Goal: Task Accomplishment & Management: Complete application form

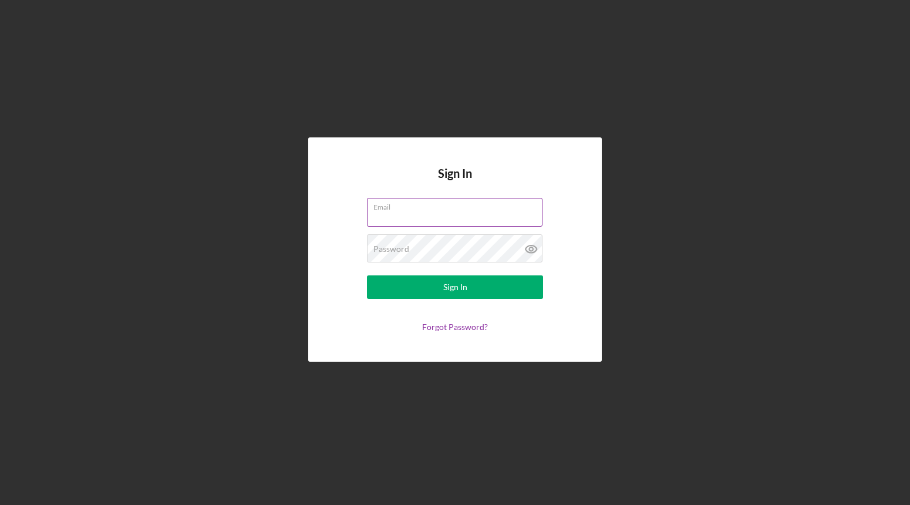
click at [411, 207] on label "Email" at bounding box center [458, 205] width 169 height 13
click at [411, 207] on input "Email" at bounding box center [455, 212] width 176 height 28
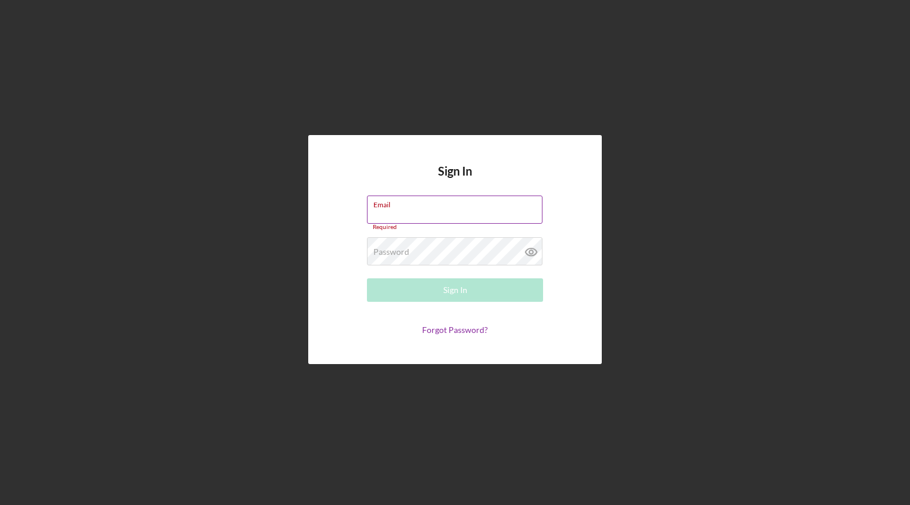
click at [418, 208] on div "Email Required" at bounding box center [455, 213] width 176 height 35
type input "[EMAIL_ADDRESS][DOMAIN_NAME]"
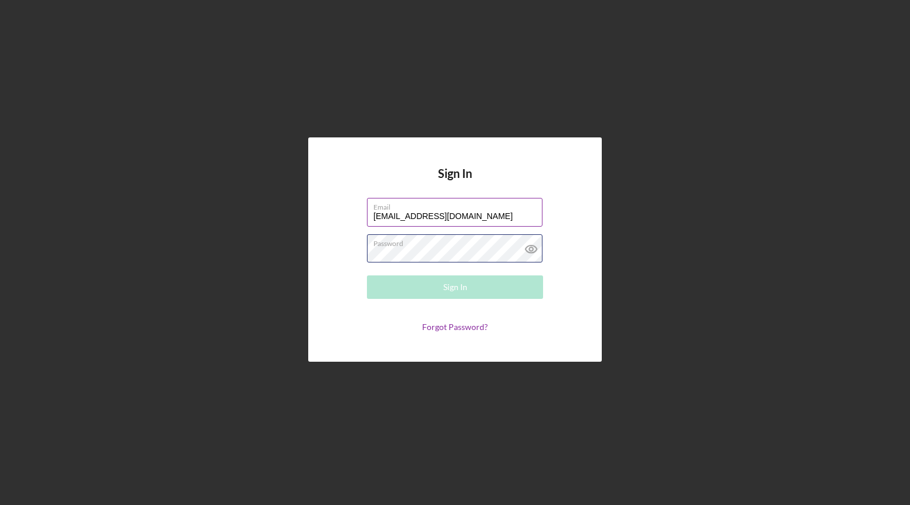
click at [437, 244] on div "Password Required" at bounding box center [455, 248] width 176 height 29
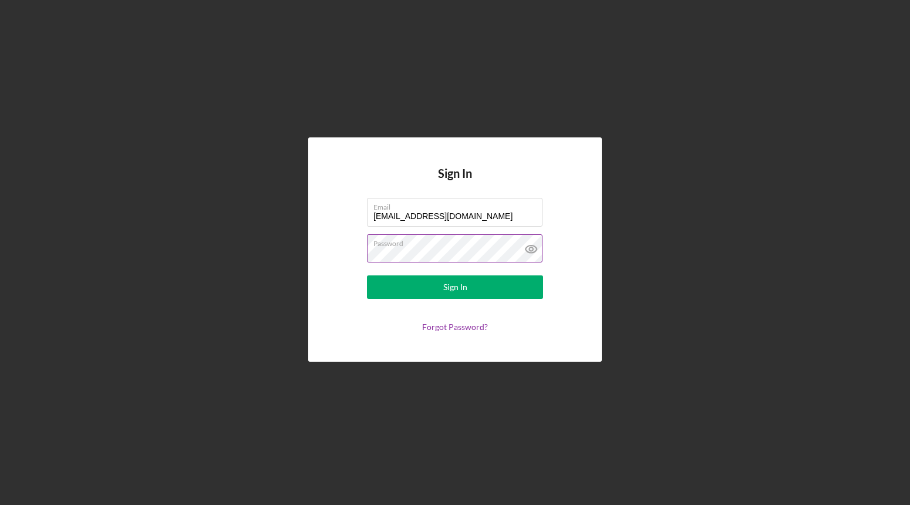
click at [367, 275] on button "Sign In" at bounding box center [455, 286] width 176 height 23
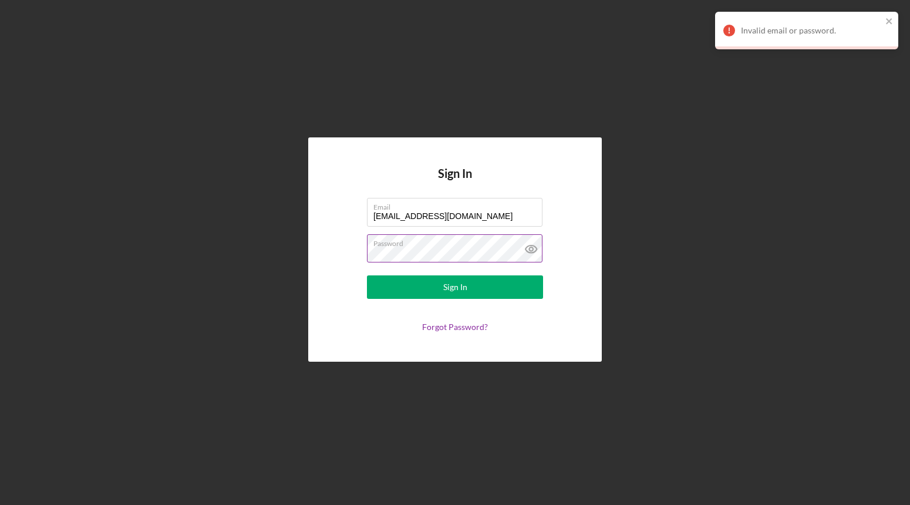
click at [530, 252] on icon at bounding box center [531, 248] width 29 height 29
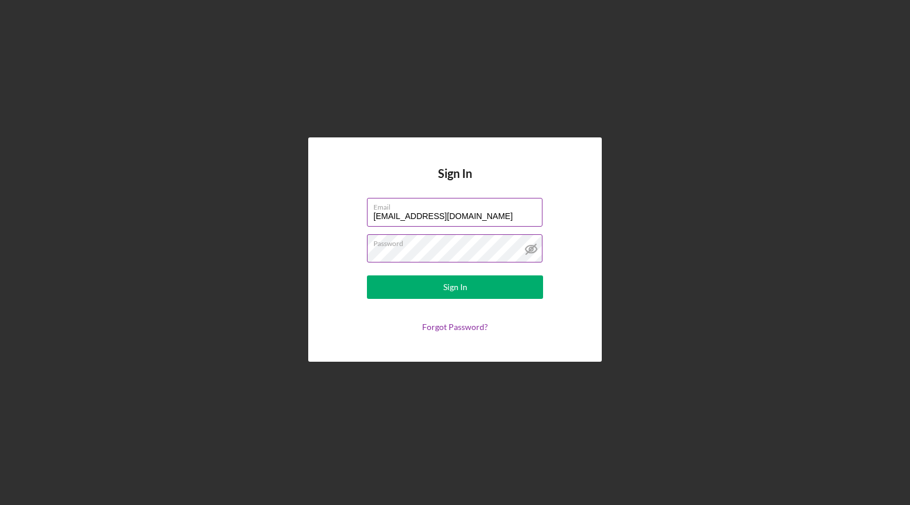
drag, startPoint x: 377, startPoint y: 217, endPoint x: 399, endPoint y: 224, distance: 23.4
click at [378, 218] on input "[EMAIL_ADDRESS][DOMAIN_NAME]" at bounding box center [455, 212] width 176 height 28
click at [463, 327] on link "Forgot Password?" at bounding box center [455, 327] width 66 height 10
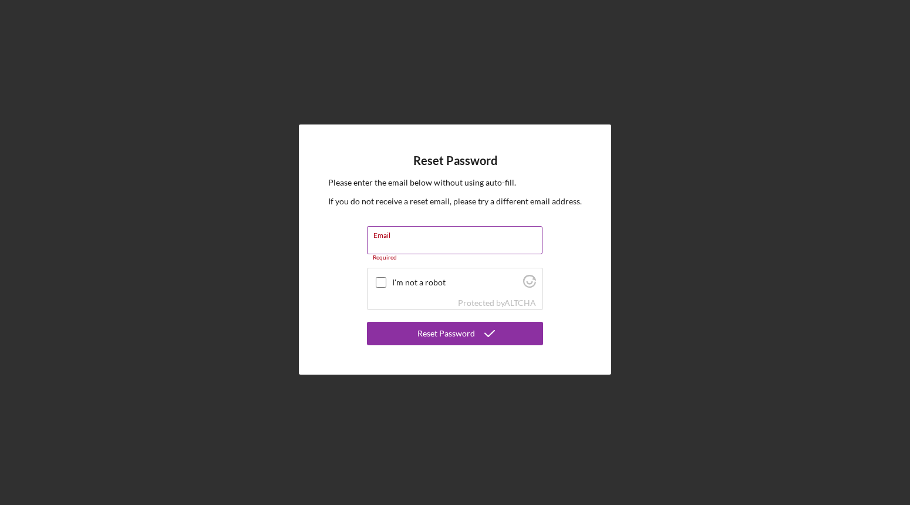
click at [413, 240] on input "Email" at bounding box center [455, 240] width 176 height 28
type input "[EMAIL_ADDRESS][DOMAIN_NAME]"
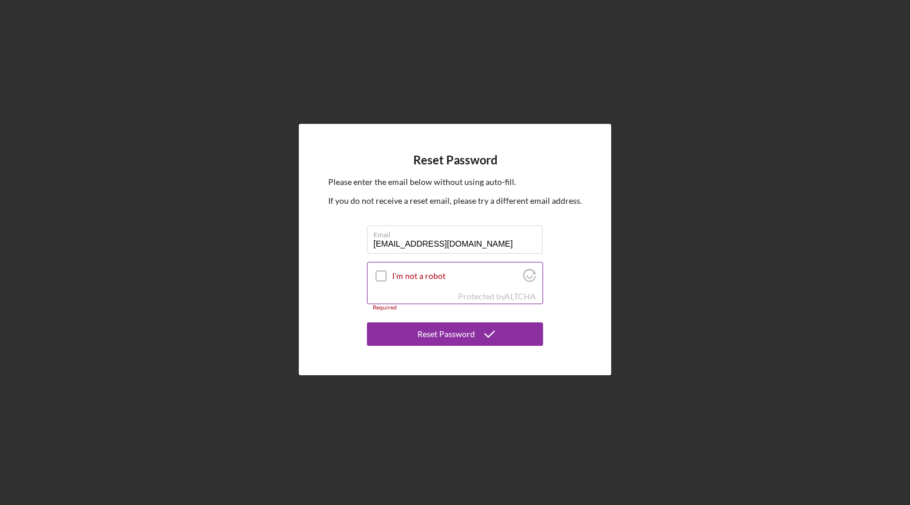
click at [373, 275] on div "I'm not a robot" at bounding box center [455, 277] width 175 height 28
click at [382, 277] on input "I'm not a robot" at bounding box center [381, 276] width 11 height 11
checkbox input "true"
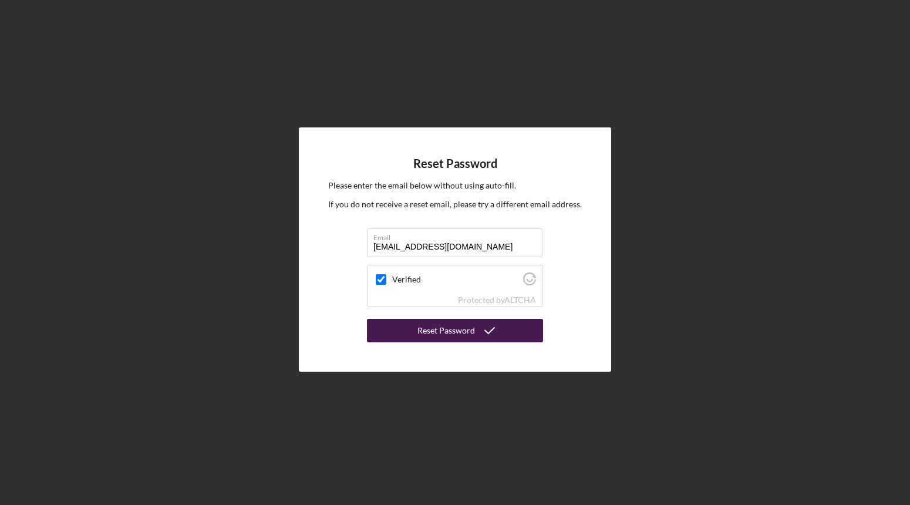
click at [499, 332] on icon "submit" at bounding box center [489, 330] width 29 height 29
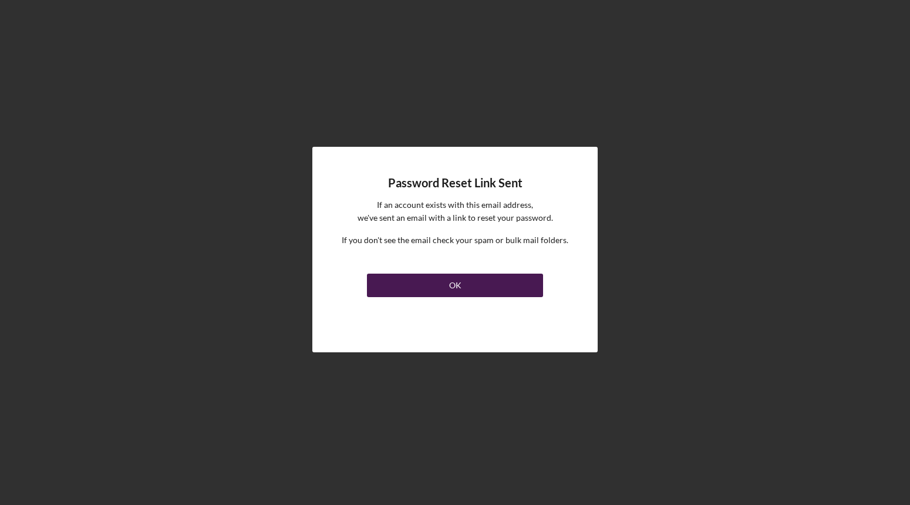
click at [435, 294] on button "OK" at bounding box center [455, 285] width 176 height 23
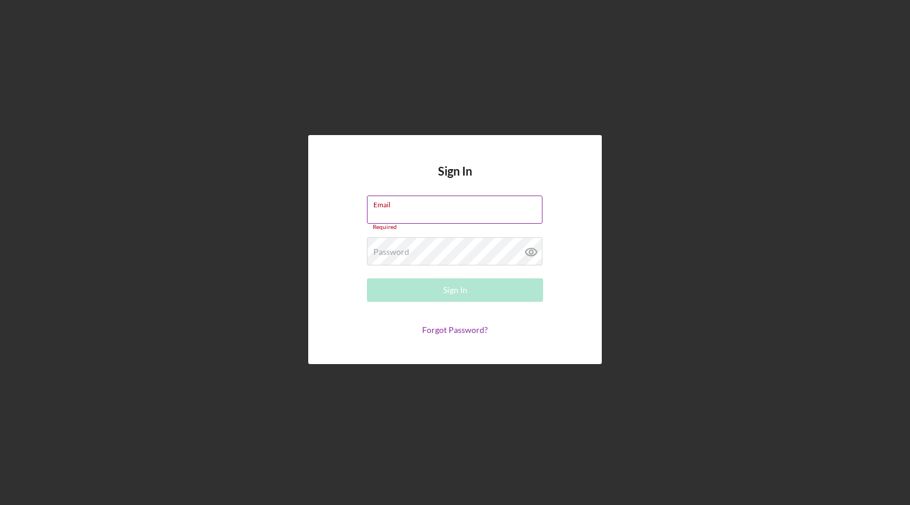
click at [458, 200] on label "Email" at bounding box center [458, 202] width 169 height 13
click at [458, 200] on input "Email" at bounding box center [455, 210] width 176 height 28
type input "n"
click at [609, 261] on div "Sign In Email n Please enter a valid email address. Password Required Sign In F…" at bounding box center [455, 249] width 899 height 499
drag, startPoint x: 473, startPoint y: 214, endPoint x: 470, endPoint y: 207, distance: 7.4
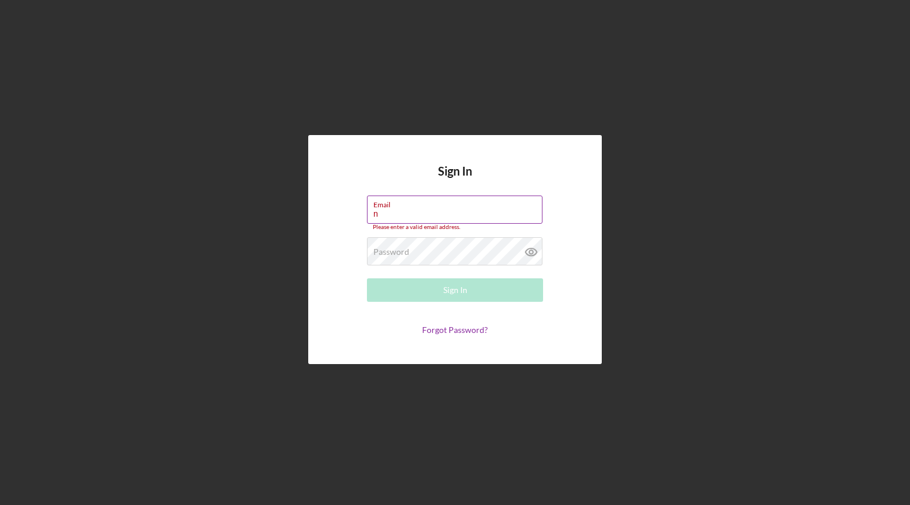
click at [470, 207] on div "Email n Please enter a valid email address." at bounding box center [455, 213] width 176 height 35
type input "[EMAIL_ADDRESS][DOMAIN_NAME]"
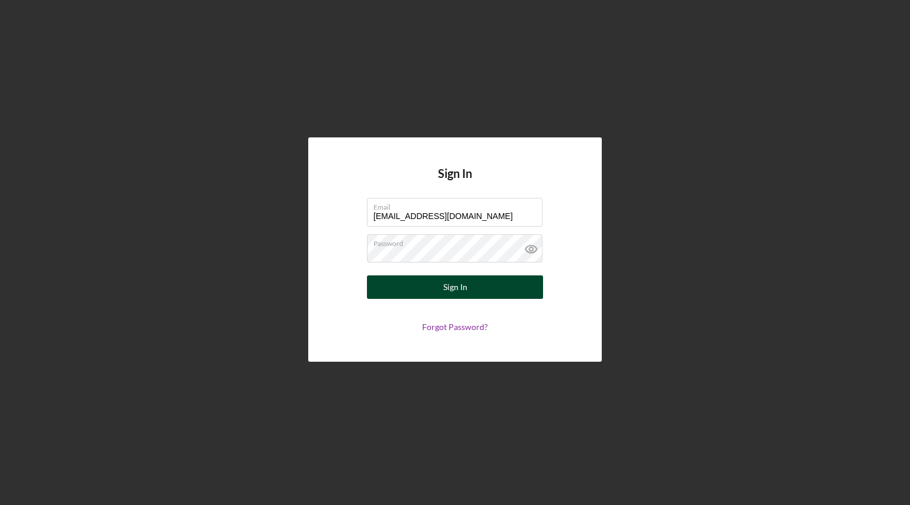
click at [434, 294] on button "Sign In" at bounding box center [455, 286] width 176 height 23
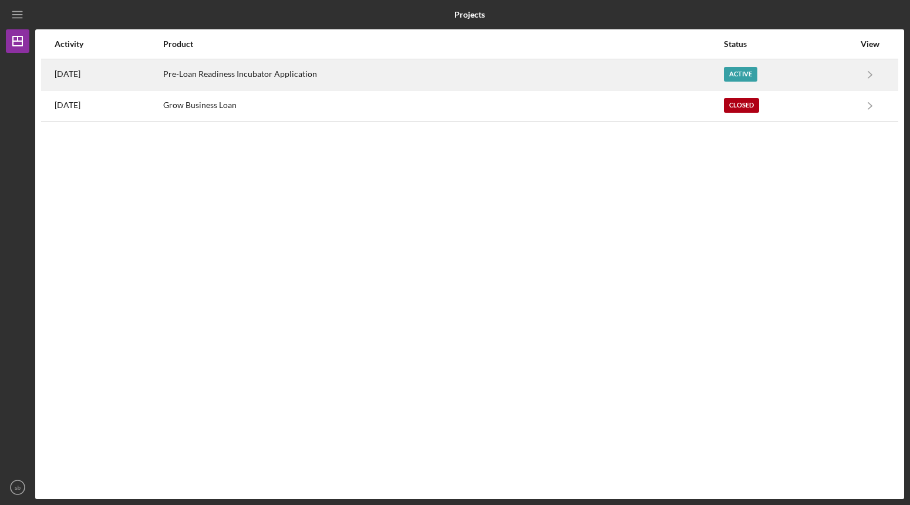
click at [253, 66] on div "Pre-Loan Readiness Incubator Application" at bounding box center [443, 74] width 560 height 29
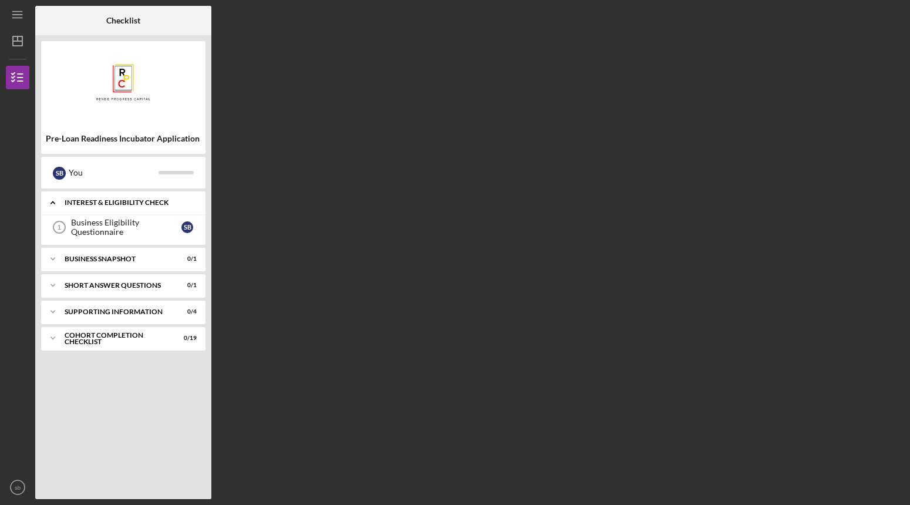
click at [92, 203] on div "Interest & Eligibility Check" at bounding box center [128, 202] width 126 height 7
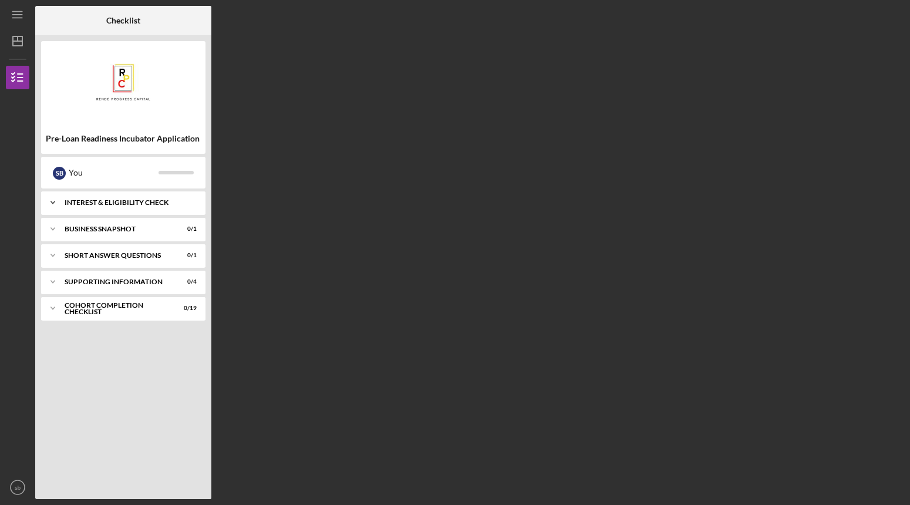
drag, startPoint x: 92, startPoint y: 203, endPoint x: 85, endPoint y: 214, distance: 13.7
click at [92, 203] on div "Interest & Eligibility Check" at bounding box center [128, 202] width 126 height 7
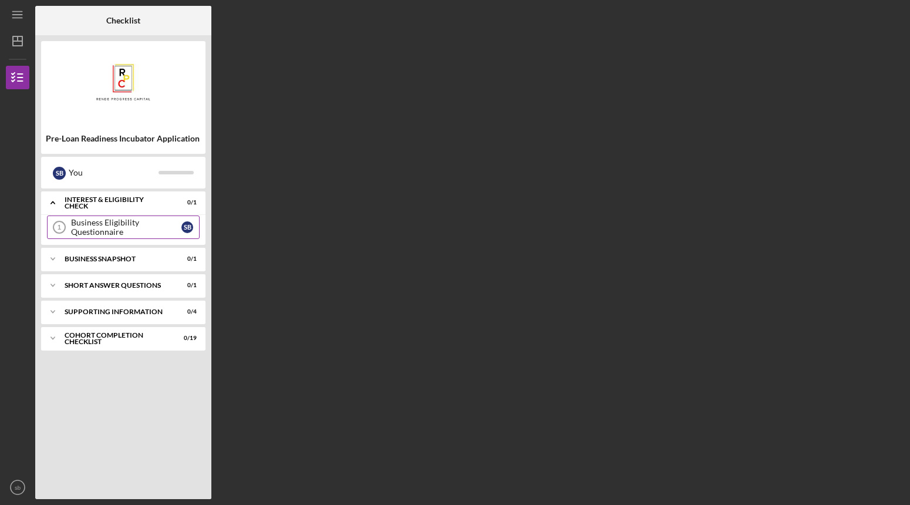
click at [83, 226] on div "Business Eligibility Questionnaire" at bounding box center [126, 227] width 110 height 19
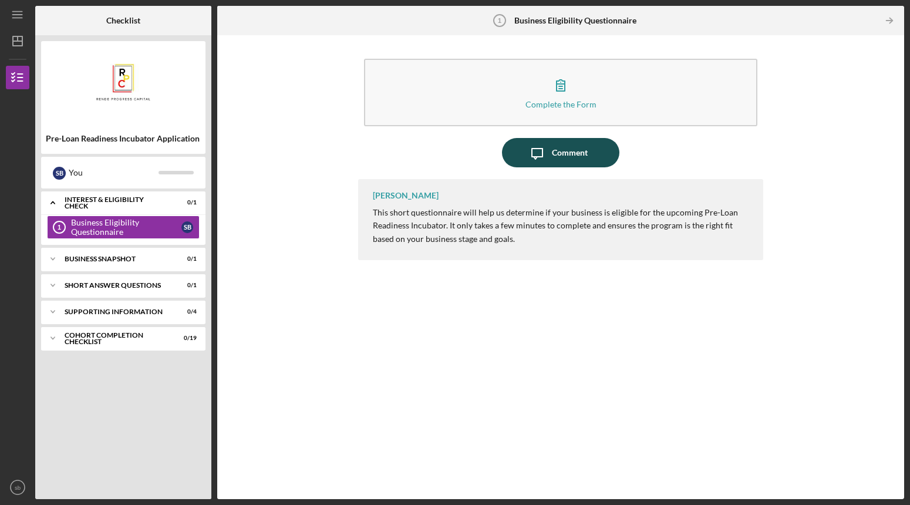
click at [578, 149] on div "Comment" at bounding box center [570, 152] width 36 height 29
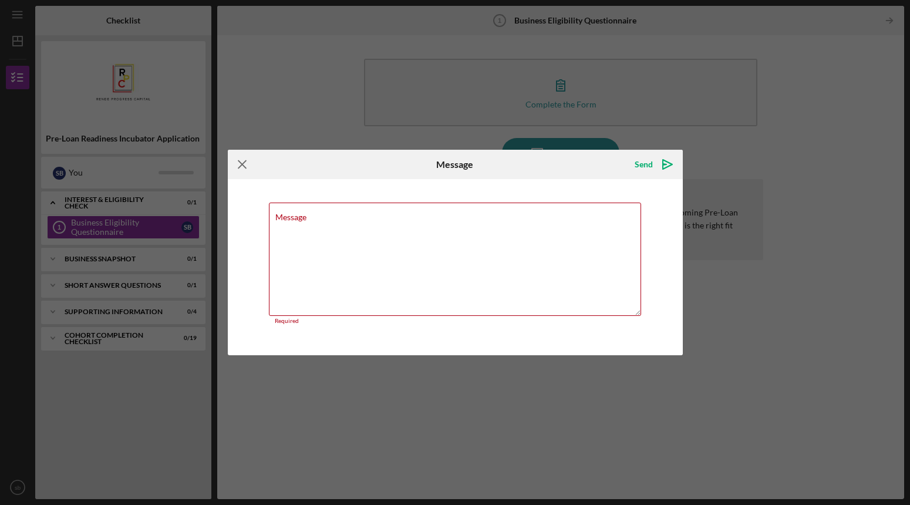
click at [242, 169] on icon "Icon/Menu Close" at bounding box center [242, 164] width 29 height 29
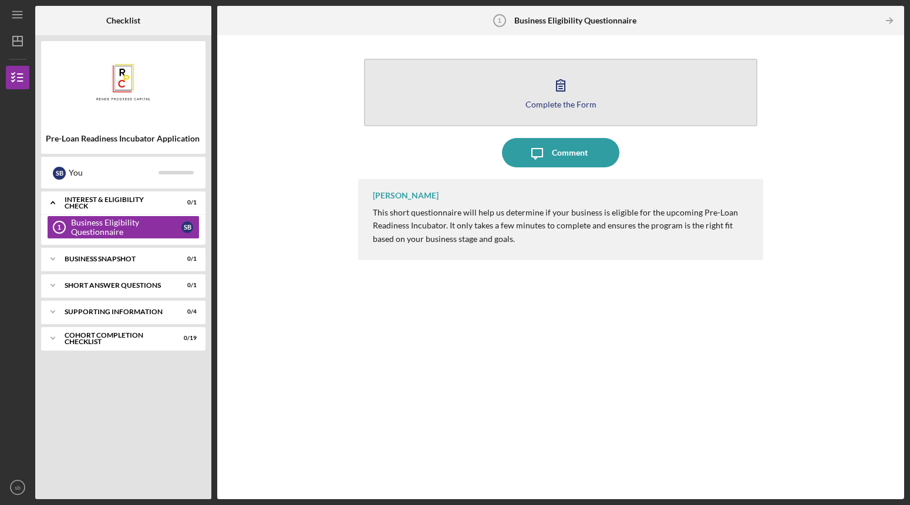
click at [570, 104] on div "Complete the Form" at bounding box center [561, 104] width 71 height 9
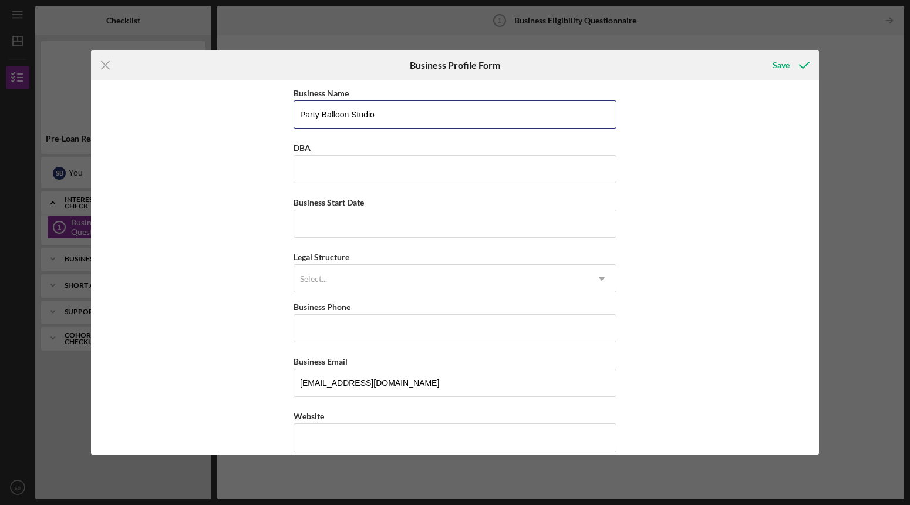
drag, startPoint x: 409, startPoint y: 115, endPoint x: 283, endPoint y: 106, distance: 127.1
click at [283, 106] on div "Business Name Party Balloon Studio DBA Business Start Date Legal Structure Sele…" at bounding box center [455, 267] width 728 height 375
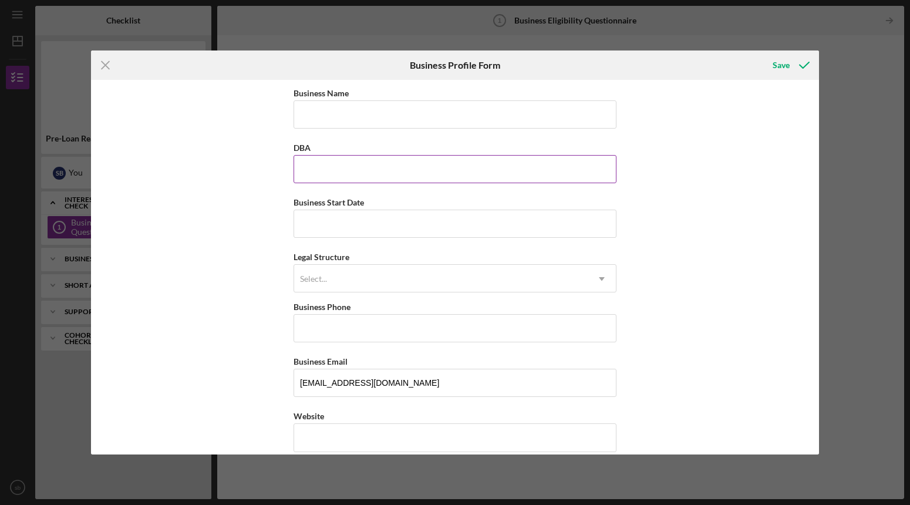
click at [322, 162] on input "DBA" at bounding box center [455, 169] width 323 height 28
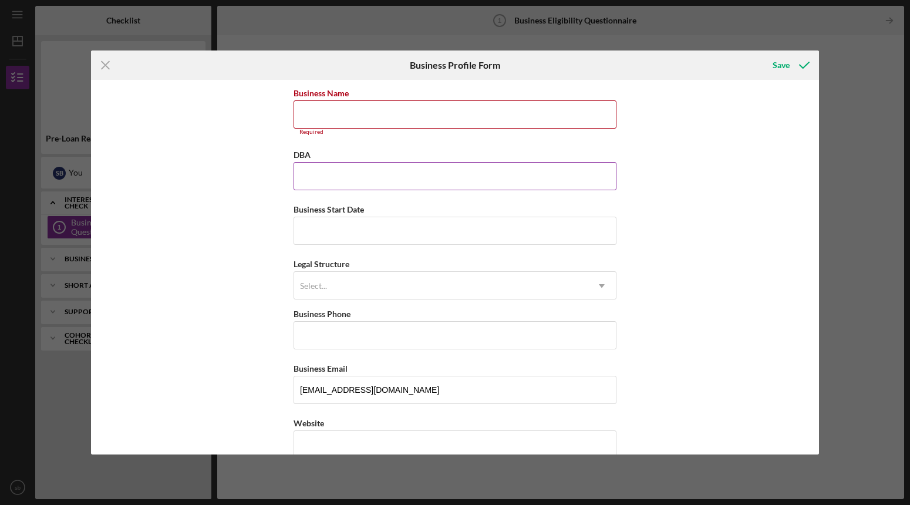
click at [331, 175] on input "DBA" at bounding box center [455, 176] width 323 height 28
paste input "Party Balloon Studio"
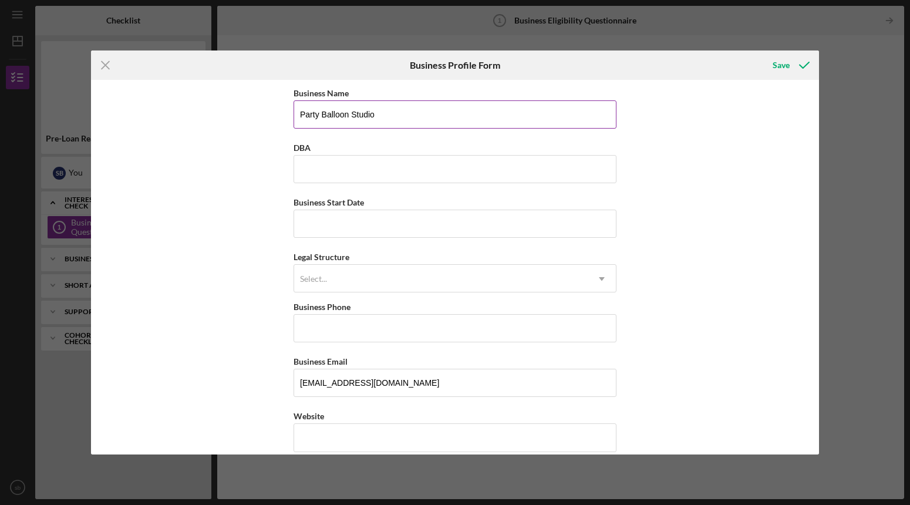
click at [330, 115] on input "Party Balloon Studio" at bounding box center [455, 114] width 323 height 28
paste input "Party Balloon Studio"
drag, startPoint x: 387, startPoint y: 110, endPoint x: 126, endPoint y: 113, distance: 260.8
click at [126, 113] on div "Business Name Party BaParty Balloon Studlloon Studio DBA Business Start Date Le…" at bounding box center [455, 267] width 728 height 375
type input "Party Made Simple"
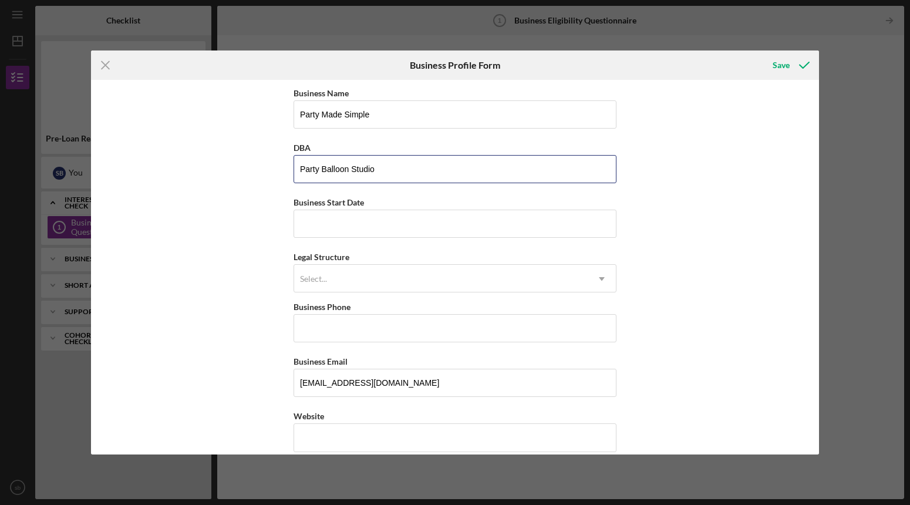
type input "Party Balloon Studio"
type input "[DATE]"
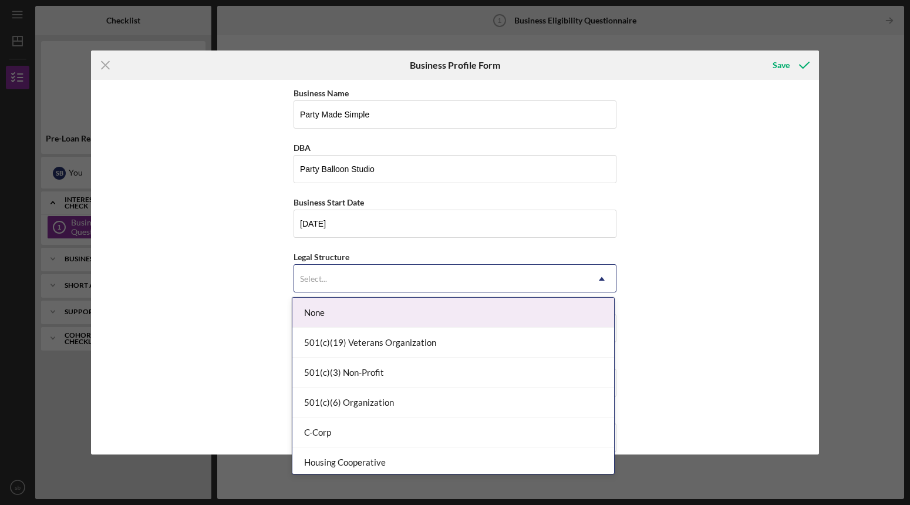
click at [344, 271] on div "Select..." at bounding box center [441, 278] width 294 height 27
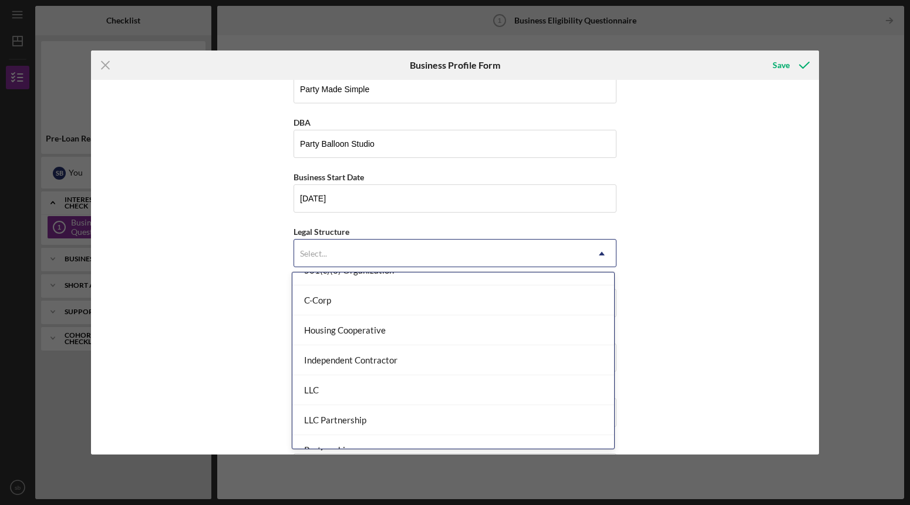
scroll to position [111, 0]
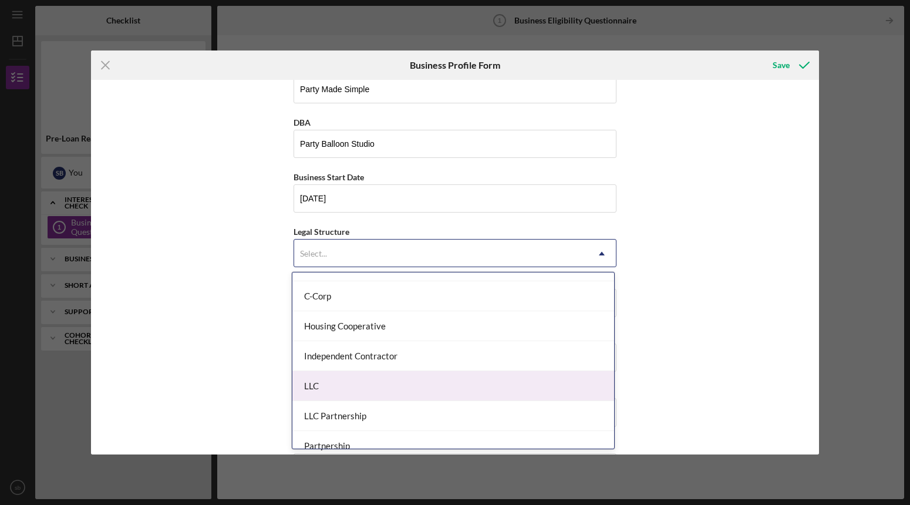
click at [378, 385] on div "LLC" at bounding box center [454, 386] width 322 height 30
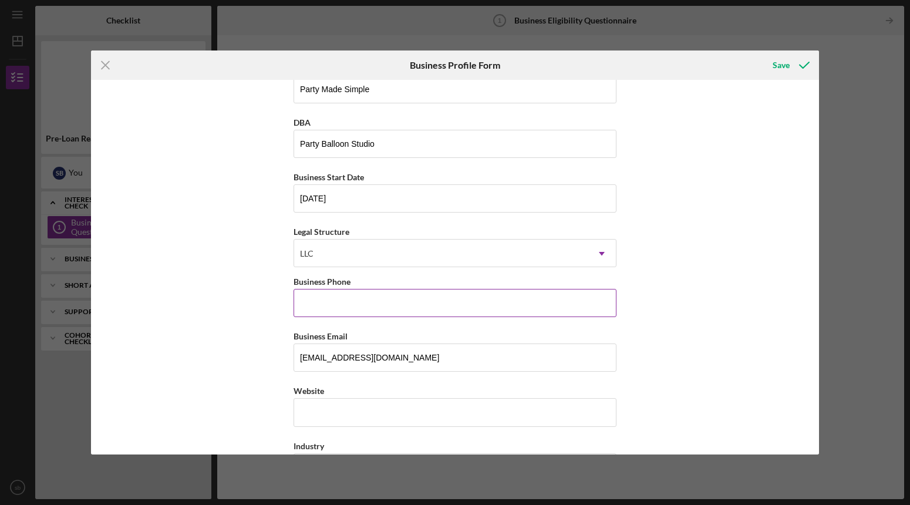
click at [365, 302] on input "Business Phone" at bounding box center [455, 303] width 323 height 28
type input "[PHONE_NUMBER]"
type input "1112 arbor meadow dr se, [STREET_ADDRESS] [PERSON_NAME]"
type input "[PERSON_NAME][GEOGRAPHIC_DATA]"
type input "MI"
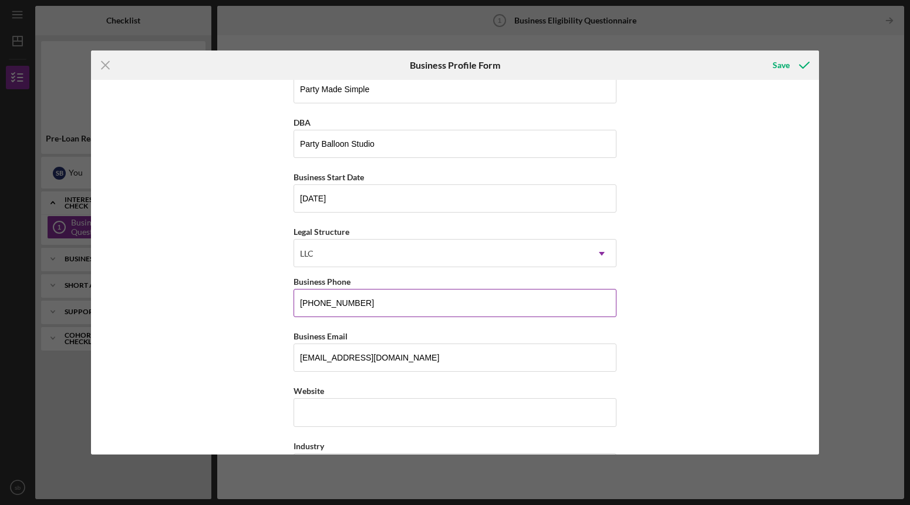
type input "49315"
type input "MI"
type input "[PHONE_NUMBER]"
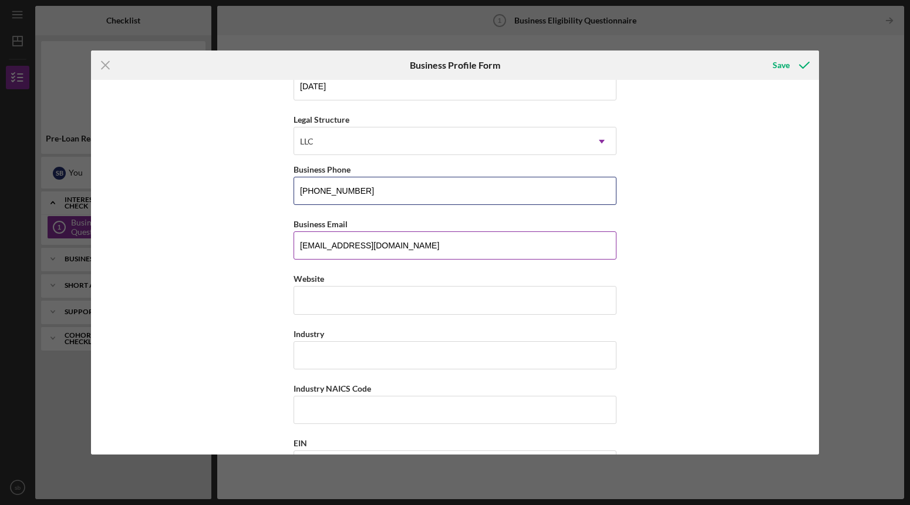
scroll to position [142, 0]
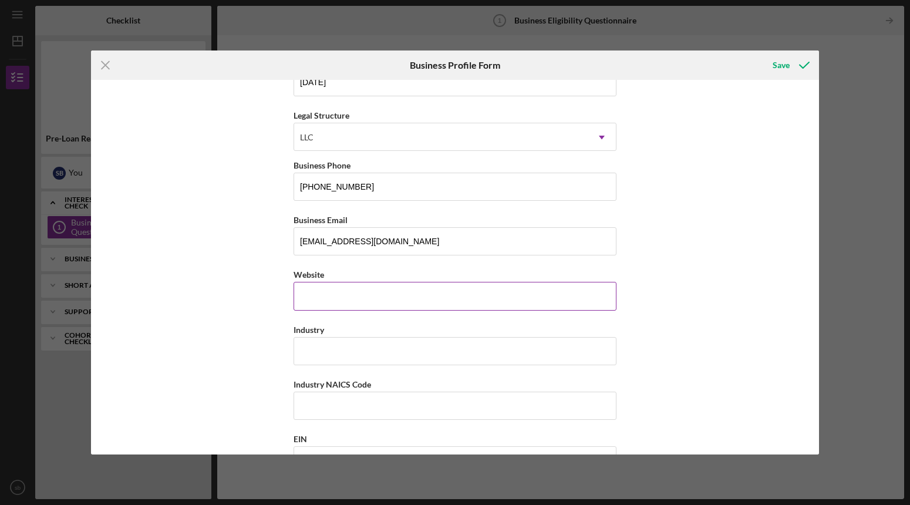
click at [385, 284] on input "Website" at bounding box center [455, 296] width 323 height 28
type input "[DOMAIN_NAME]"
type input "balloon"
drag, startPoint x: 333, startPoint y: 412, endPoint x: 308, endPoint y: 406, distance: 25.4
click at [334, 411] on input "Industry NAICS Code" at bounding box center [455, 406] width 323 height 28
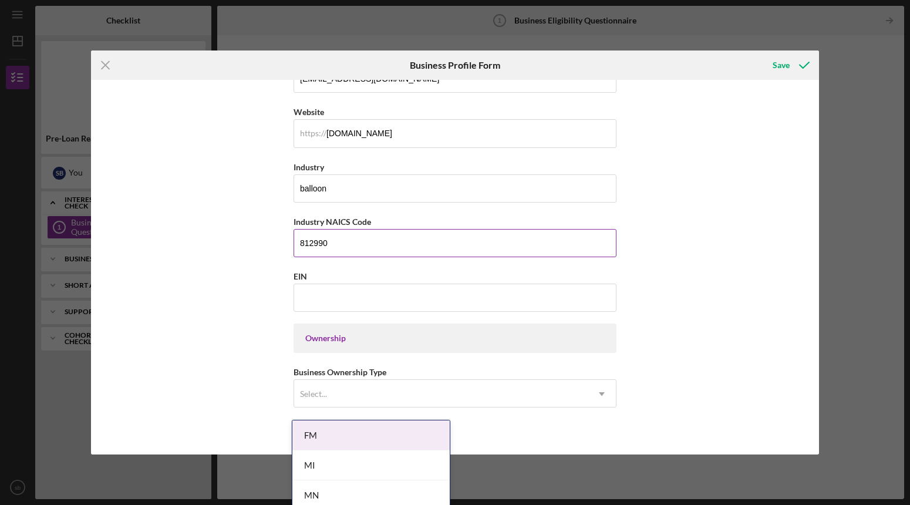
scroll to position [305, 0]
type input "812990"
click at [382, 298] on input "EIN" at bounding box center [455, 297] width 323 height 28
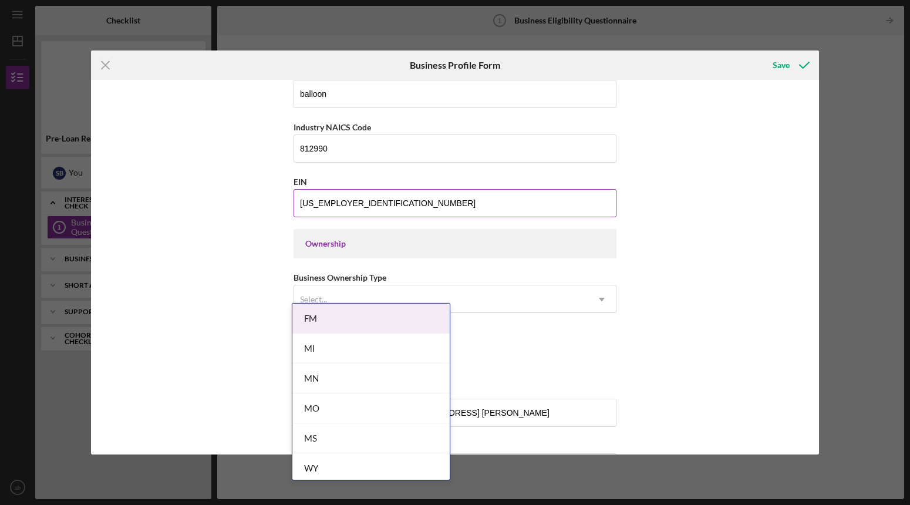
scroll to position [489, 0]
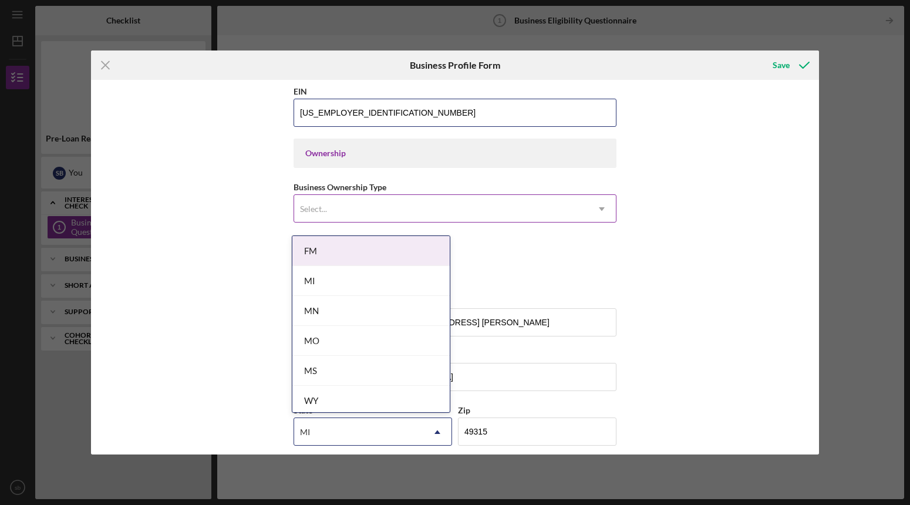
type input "[US_EMPLOYER_IDENTIFICATION_NUMBER]"
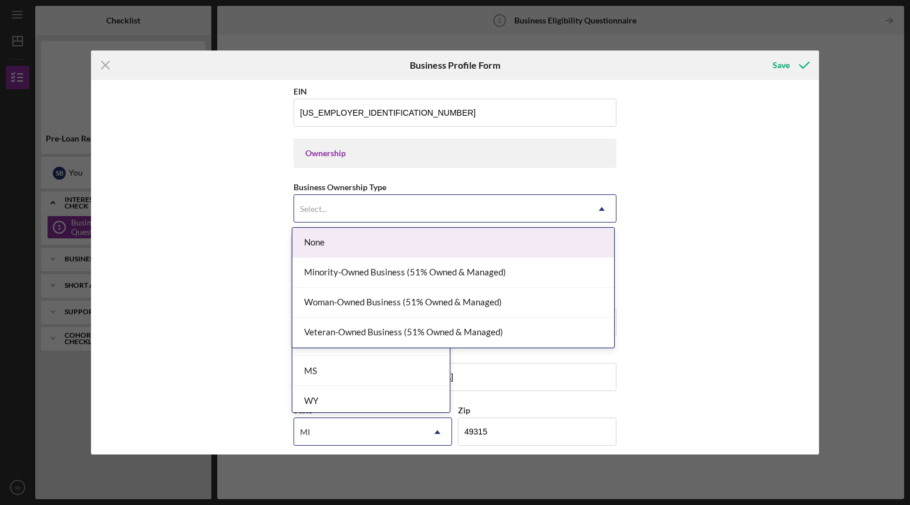
click at [382, 209] on div "Select..." at bounding box center [441, 209] width 294 height 27
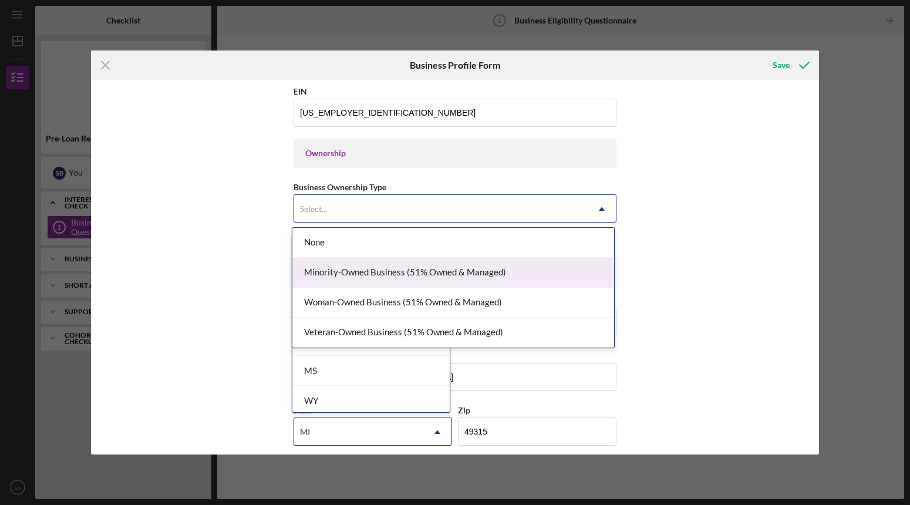
click at [361, 275] on div "Minority-Owned Business (51% Owned & Managed)" at bounding box center [454, 273] width 322 height 30
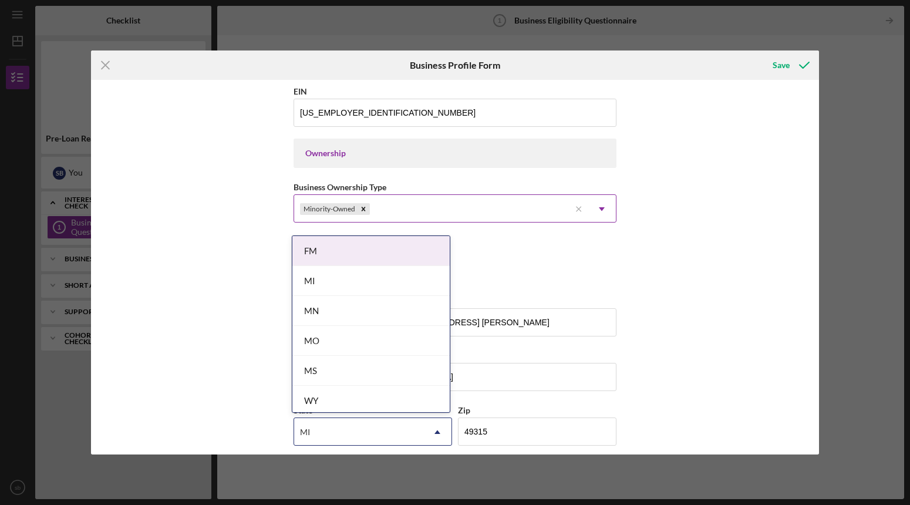
click at [396, 208] on div "Minority-Owned" at bounding box center [432, 209] width 276 height 27
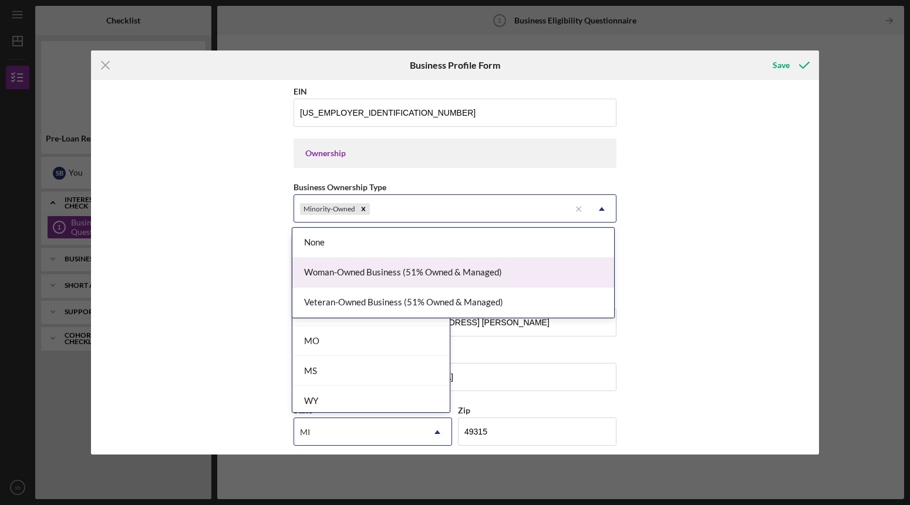
click at [391, 276] on div "Woman-Owned Business (51% Owned & Managed)" at bounding box center [454, 273] width 322 height 30
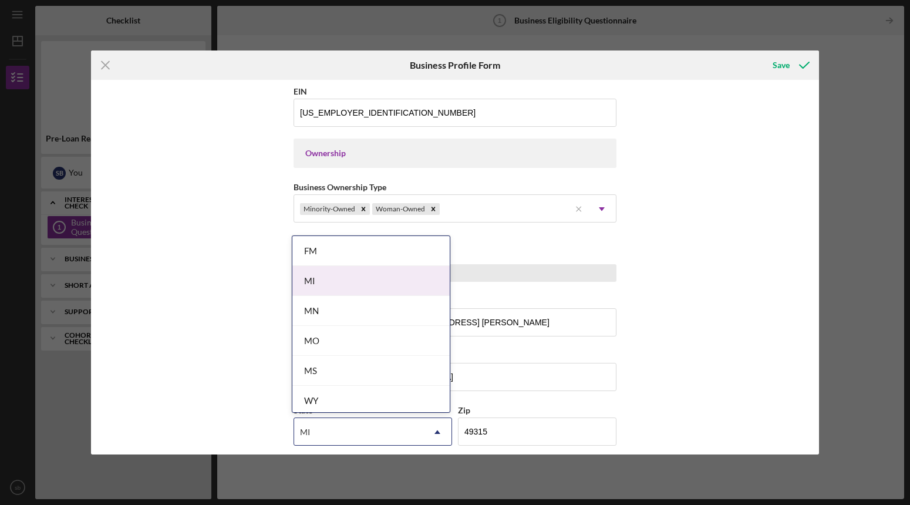
click at [547, 278] on div "No" at bounding box center [455, 273] width 323 height 18
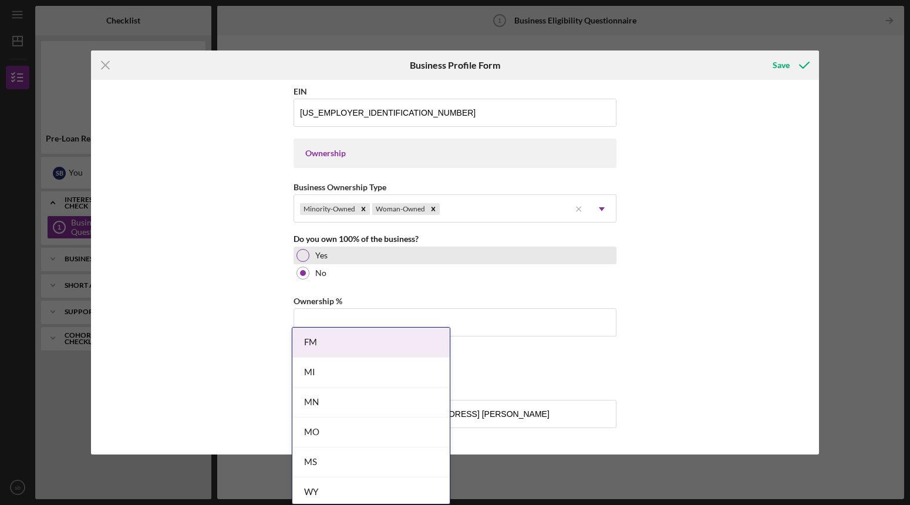
drag, startPoint x: 300, startPoint y: 253, endPoint x: 311, endPoint y: 253, distance: 11.7
click at [300, 253] on div at bounding box center [303, 255] width 13 height 13
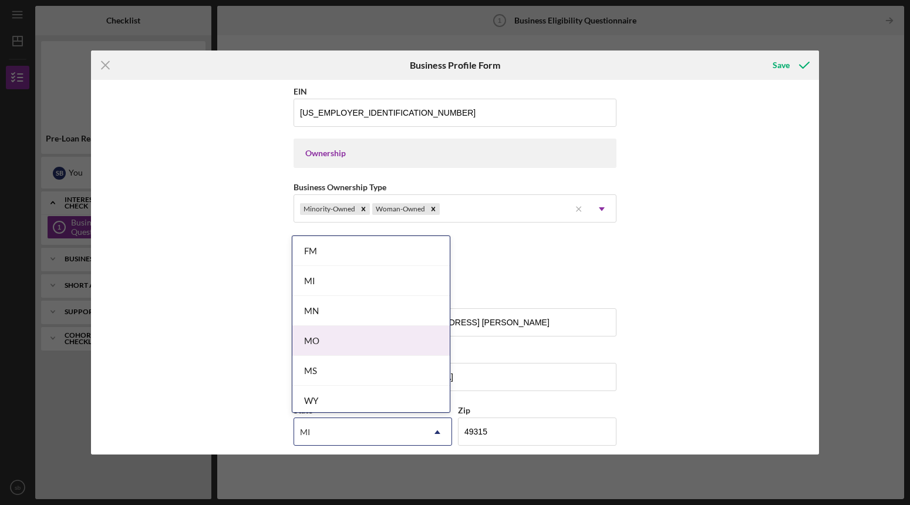
click at [712, 274] on div "Business Name Party Made Simple DBA Party Balloon Studio Business Start Date [D…" at bounding box center [455, 267] width 728 height 375
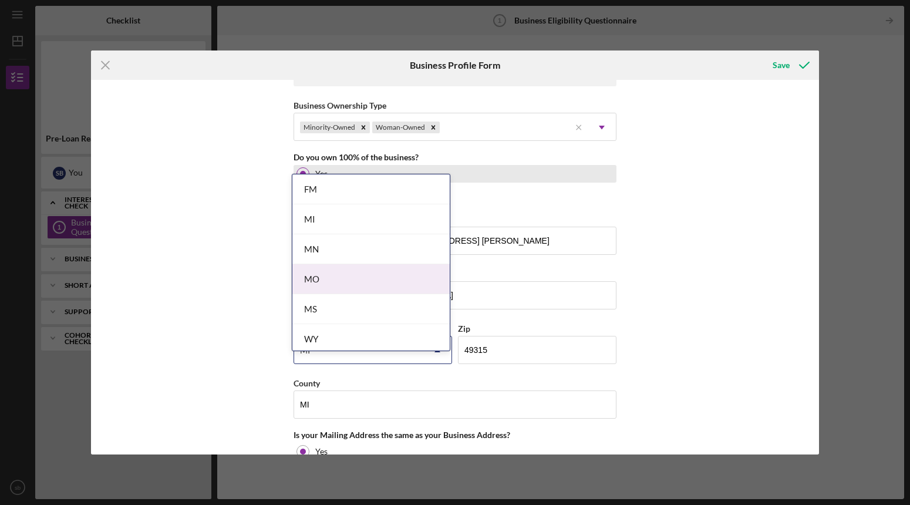
scroll to position [604, 0]
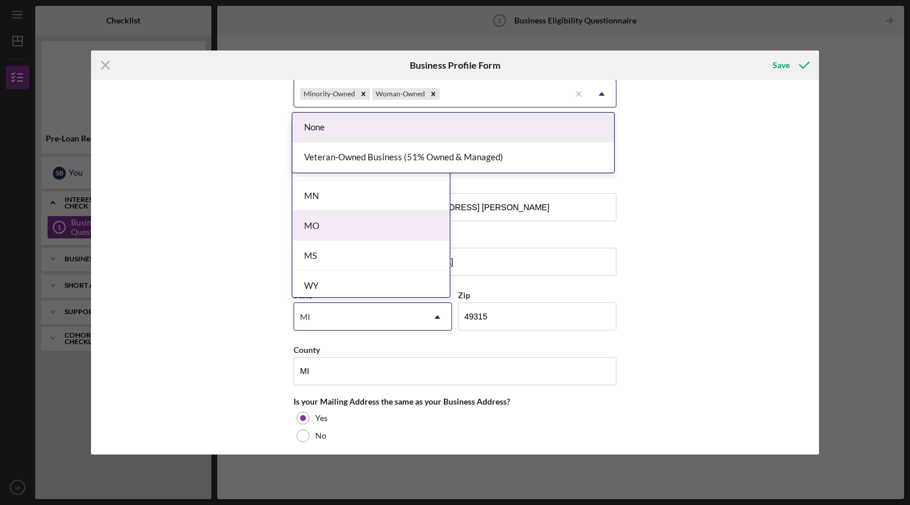
click at [603, 90] on icon "Icon/Dropdown Arrow" at bounding box center [602, 94] width 28 height 28
click at [639, 137] on div "Business Name Party Made Simple DBA Party Balloon Studio Business Start Date [D…" at bounding box center [455, 267] width 728 height 375
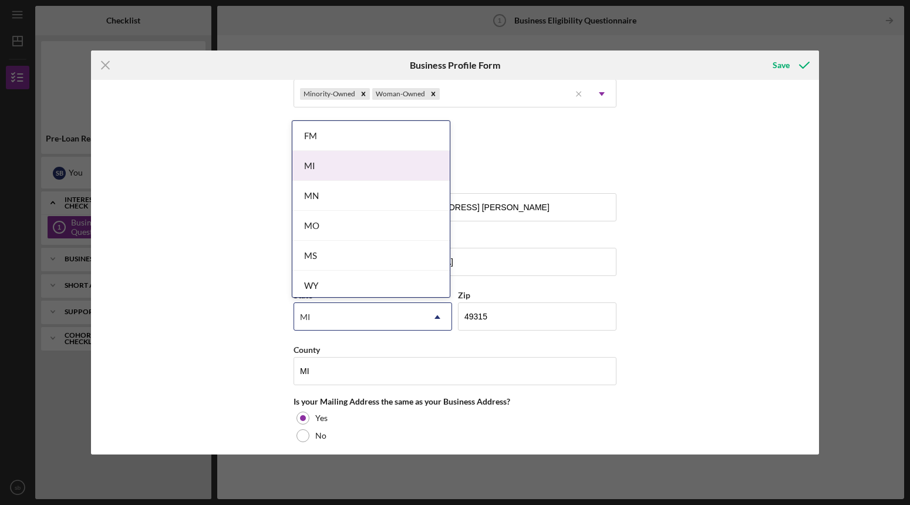
click at [341, 172] on div "MI" at bounding box center [371, 166] width 157 height 30
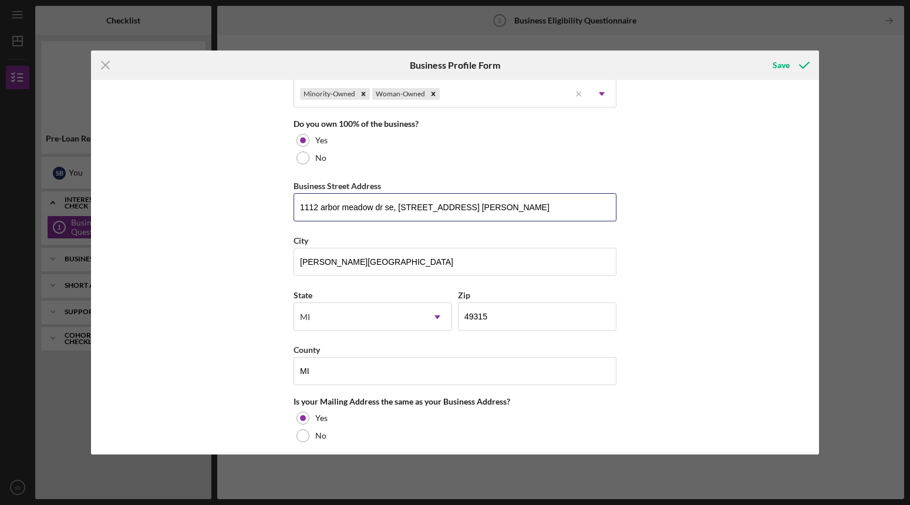
drag, startPoint x: 395, startPoint y: 207, endPoint x: 237, endPoint y: 188, distance: 159.1
click at [237, 188] on div "Business Name Party Made Simple DBA Party Balloon Studio Business Start Date [D…" at bounding box center [455, 267] width 728 height 375
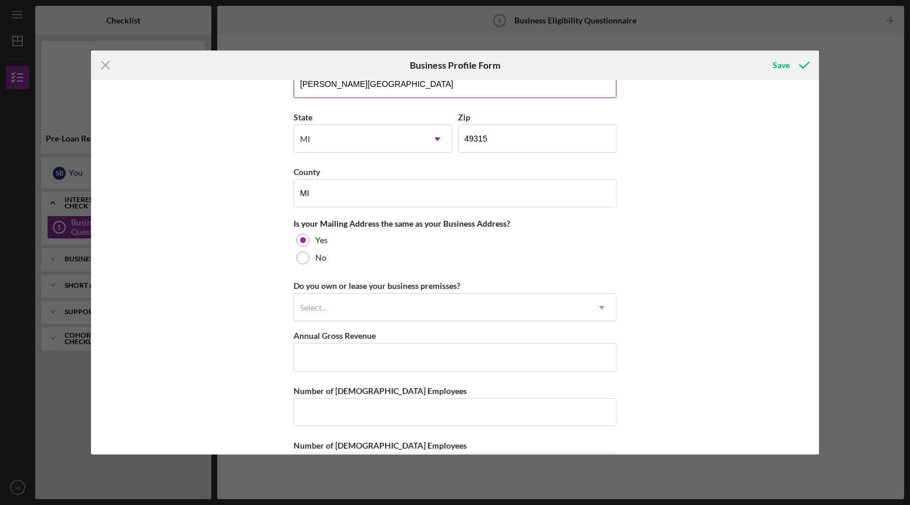
scroll to position [786, 0]
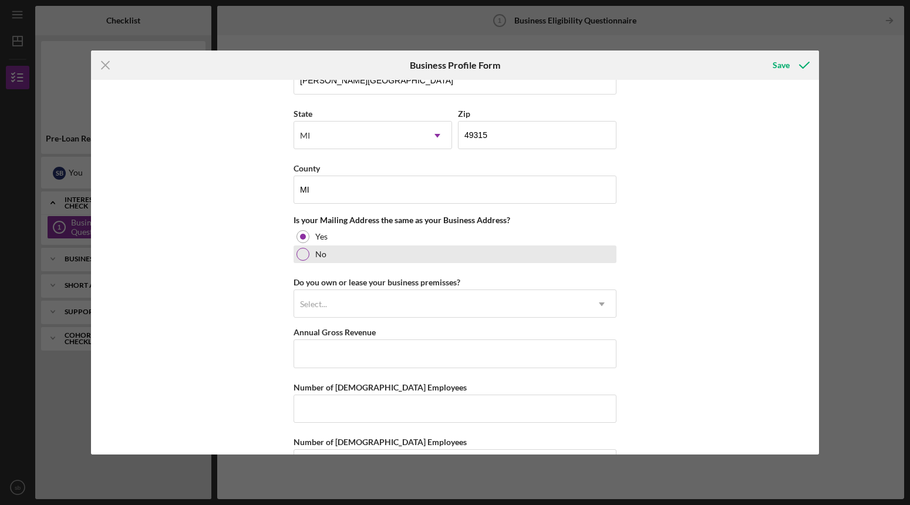
click at [300, 254] on div at bounding box center [303, 254] width 13 height 13
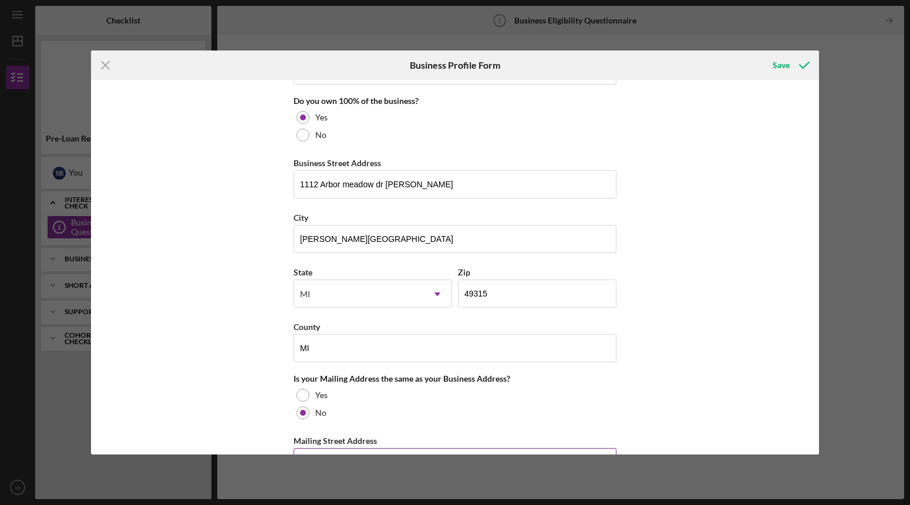
scroll to position [654, 0]
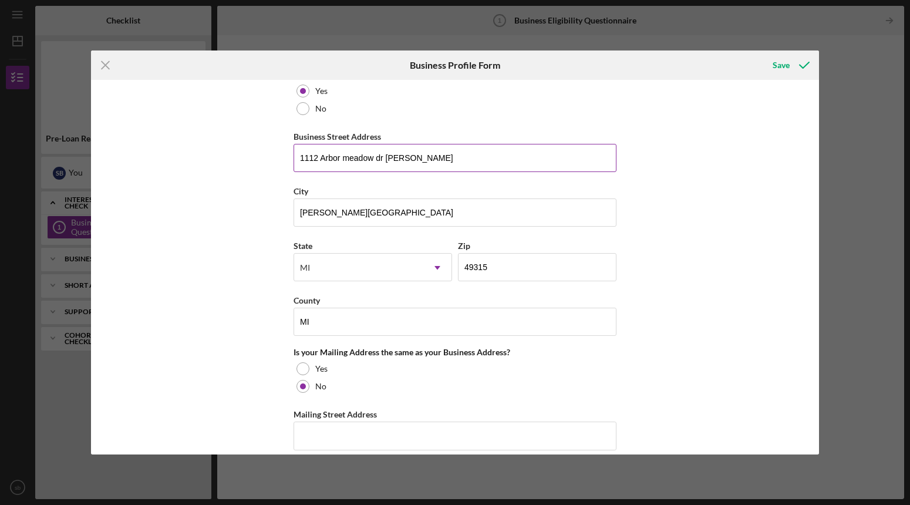
click at [419, 158] on input "1112 Arbor meadow dr [PERSON_NAME]" at bounding box center [455, 158] width 323 height 28
drag, startPoint x: 388, startPoint y: 158, endPoint x: 193, endPoint y: 136, distance: 196.2
click at [193, 136] on div "Business Name Party Made Simple DBA Party Balloon Studio Business Start Date [D…" at bounding box center [455, 267] width 728 height 375
type input "[STREET_ADDRESS]"
type input "MI"
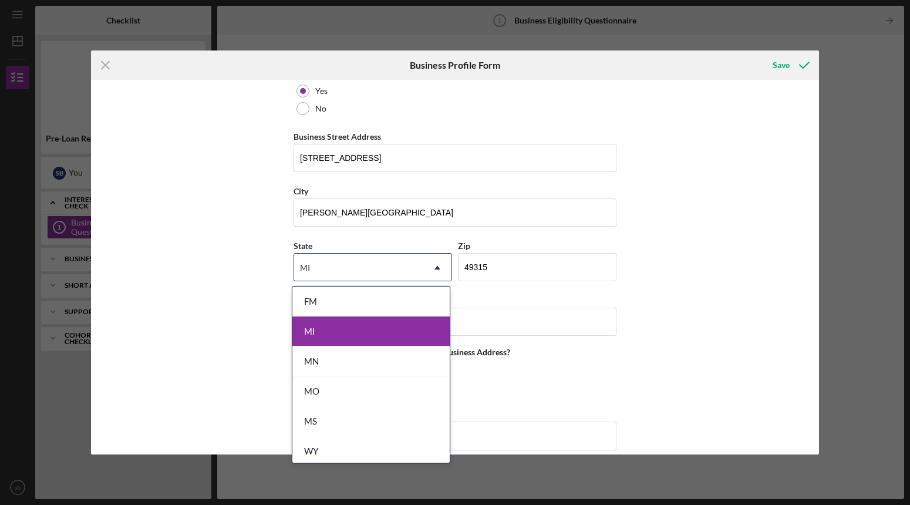
click at [352, 337] on div "MI" at bounding box center [371, 332] width 157 height 30
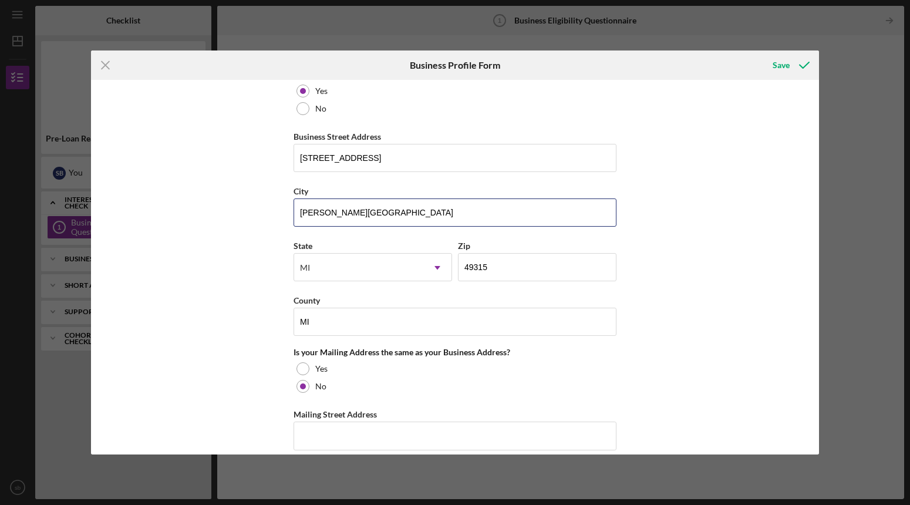
drag, startPoint x: 376, startPoint y: 215, endPoint x: 228, endPoint y: 197, distance: 149.7
click at [228, 197] on div "Business Name Party Made Simple DBA Party Balloon Studio Business Start Date [D…" at bounding box center [455, 267] width 728 height 375
type input "[GEOGRAPHIC_DATA]"
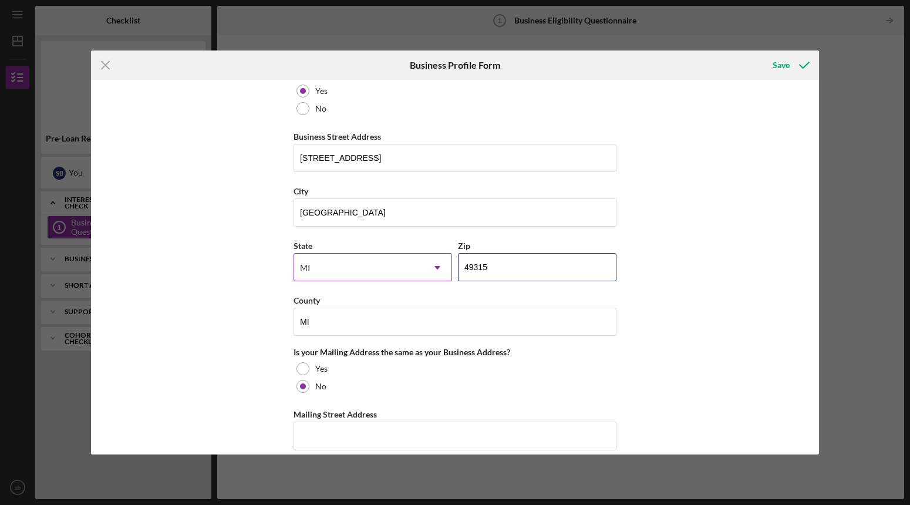
drag, startPoint x: 503, startPoint y: 266, endPoint x: 396, endPoint y: 257, distance: 106.7
click at [396, 257] on div "State [US_STATE] Icon/Dropdown Arrow Zip 49315" at bounding box center [455, 265] width 323 height 55
type input "49507"
type input "MI"
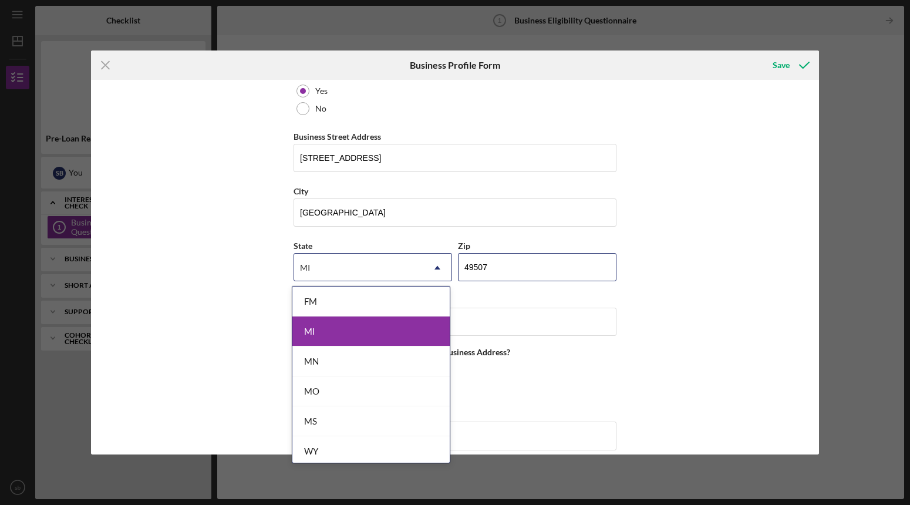
type input "49507"
click at [412, 329] on div "MI" at bounding box center [371, 332] width 157 height 30
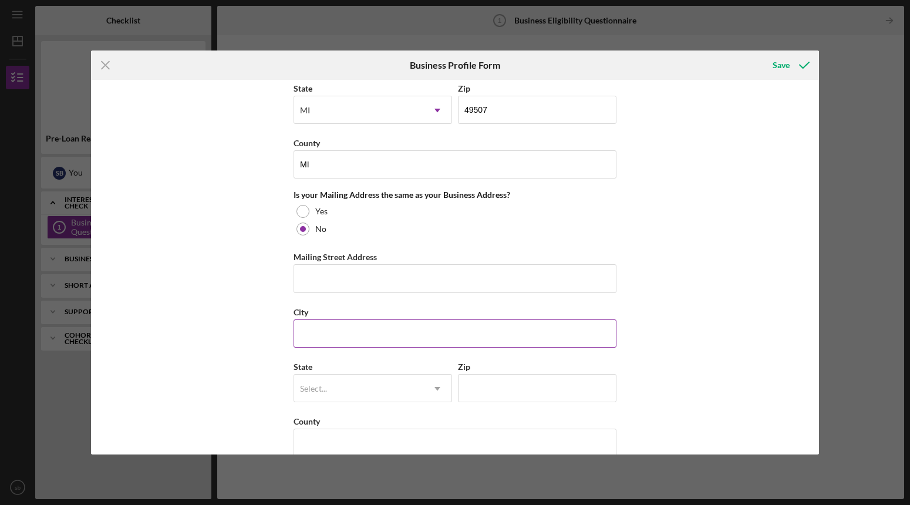
scroll to position [821, 0]
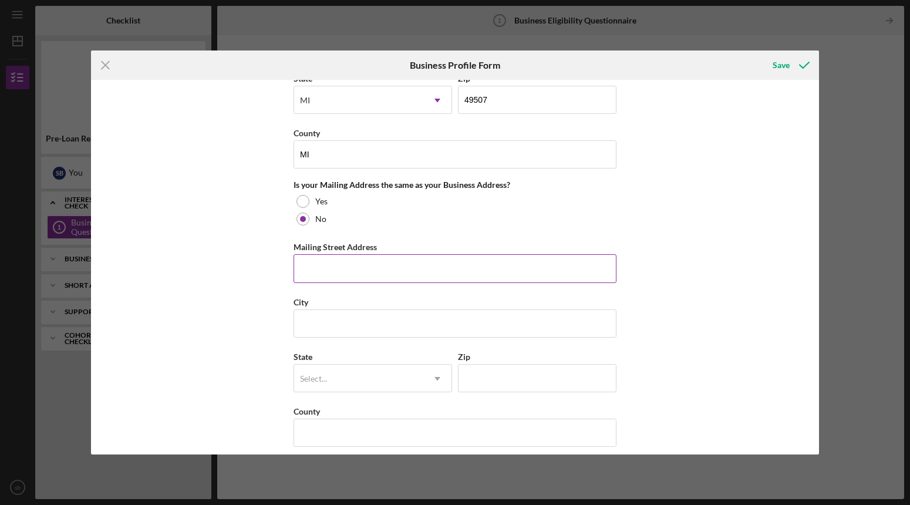
click at [358, 276] on input "Mailing Street Address" at bounding box center [455, 268] width 323 height 28
type input "1112 arbor meadow dr [PERSON_NAME]"
type input "[PERSON_NAME][GEOGRAPHIC_DATA]"
type input "MI"
type input "49315"
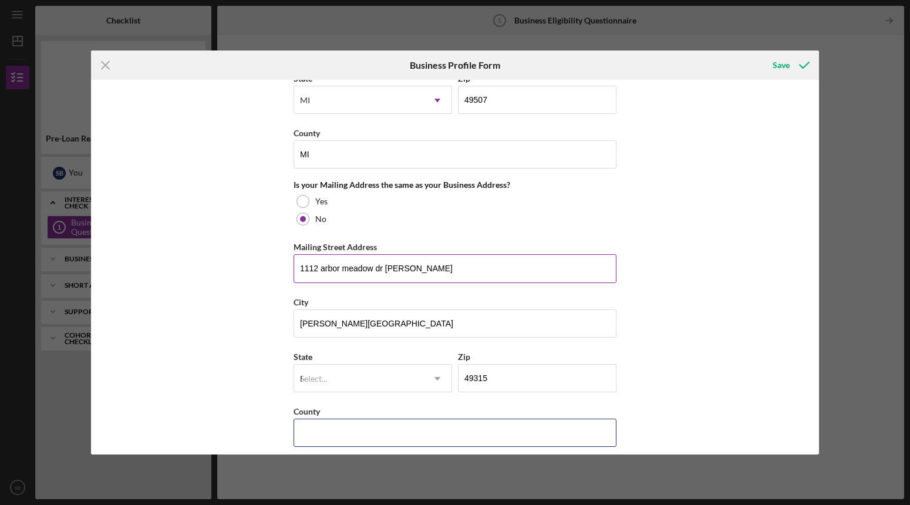
type input "MI"
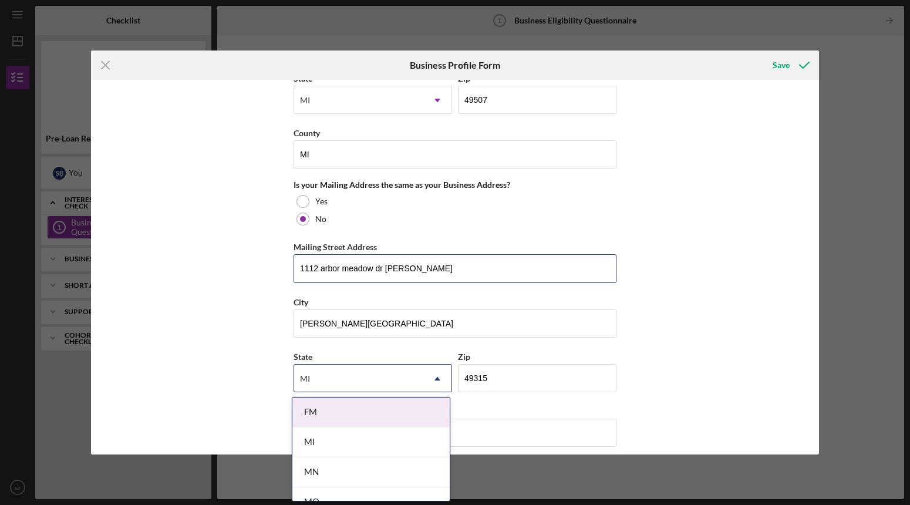
scroll to position [856, 0]
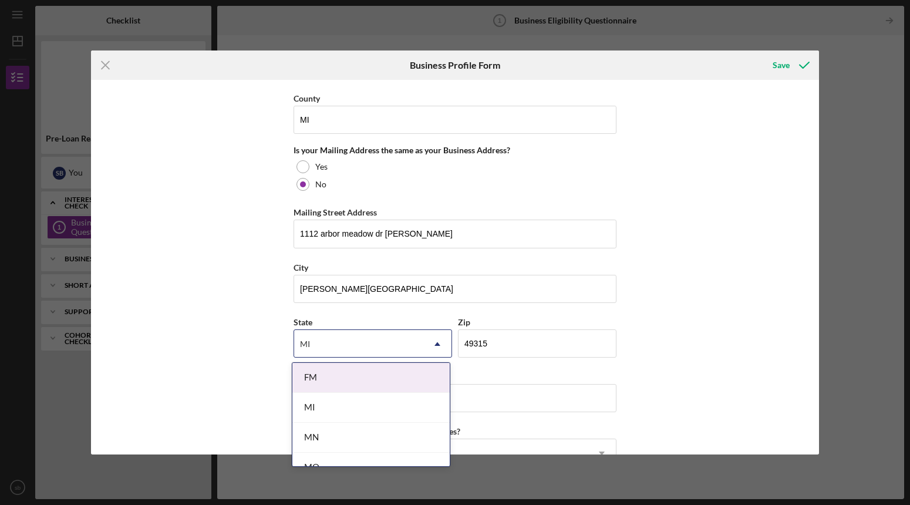
click at [359, 398] on div "MI" at bounding box center [371, 408] width 157 height 30
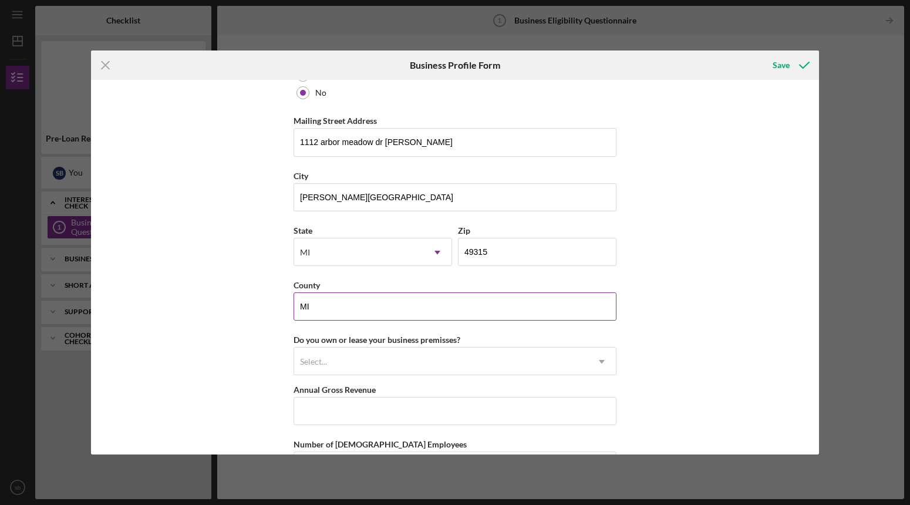
scroll to position [1045, 0]
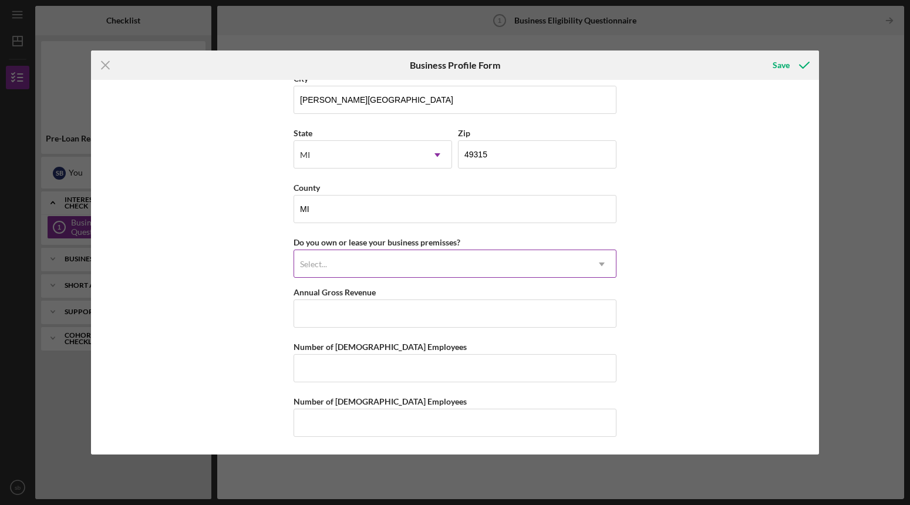
click at [312, 266] on div "Select..." at bounding box center [313, 264] width 27 height 9
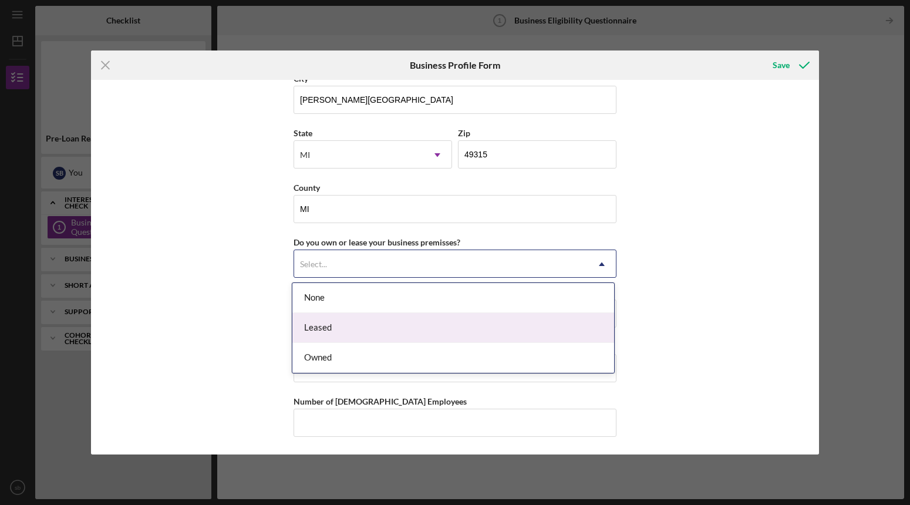
click at [325, 327] on div "Leased" at bounding box center [454, 328] width 322 height 30
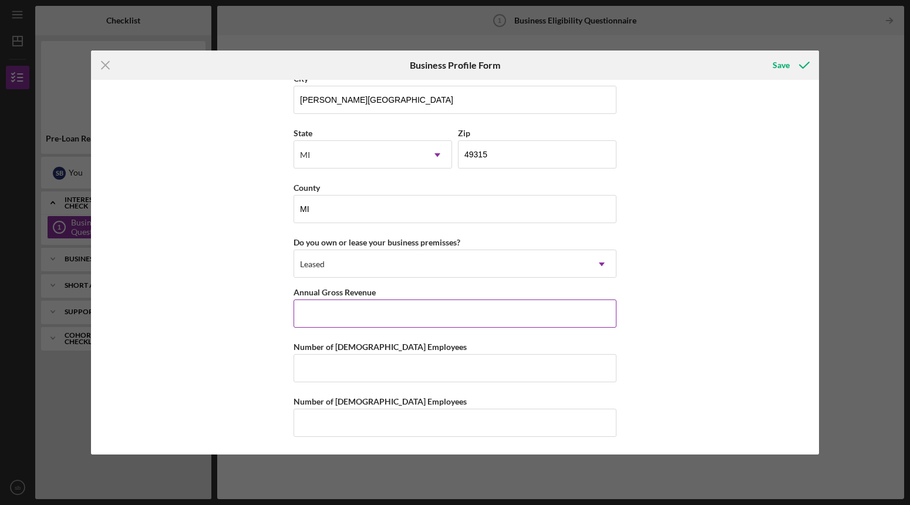
click at [353, 307] on input "Annual Gross Revenue" at bounding box center [455, 314] width 323 height 28
type input "$100,000"
click at [439, 354] on div "Number of [DEMOGRAPHIC_DATA] Employees" at bounding box center [455, 346] width 323 height 15
click at [438, 356] on input "Number of [DEMOGRAPHIC_DATA] Employees" at bounding box center [455, 368] width 323 height 28
click at [428, 422] on input "Number of [DEMOGRAPHIC_DATA] Employees" at bounding box center [455, 423] width 323 height 28
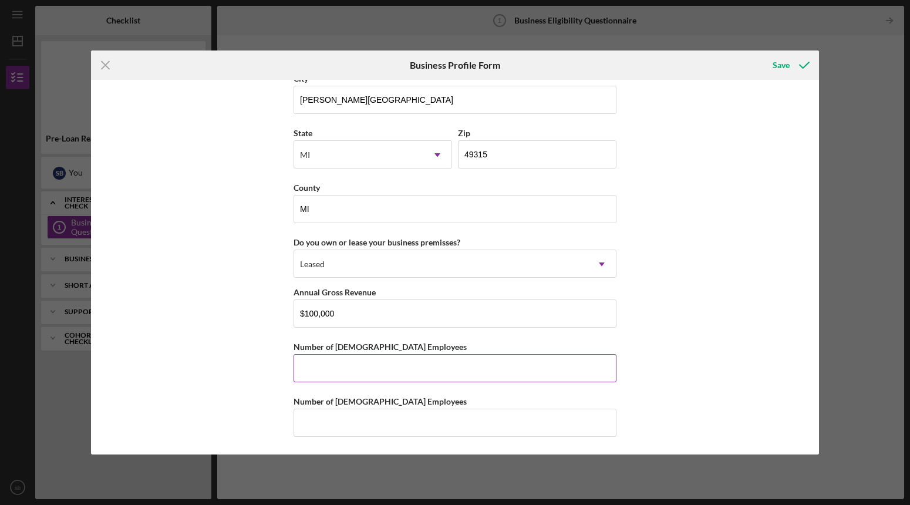
click at [374, 370] on input "Number of [DEMOGRAPHIC_DATA] Employees" at bounding box center [455, 368] width 323 height 28
click at [374, 370] on input "1" at bounding box center [455, 368] width 323 height 28
type input "1"
click at [321, 422] on input "Number of [DEMOGRAPHIC_DATA] Employees" at bounding box center [455, 423] width 323 height 28
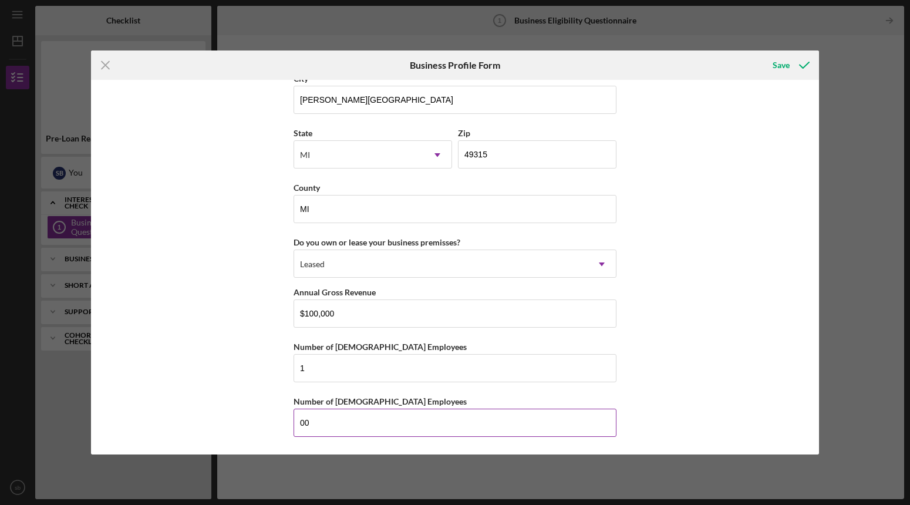
type input "0"
type input "1"
click at [777, 60] on div "Save" at bounding box center [781, 64] width 17 height 23
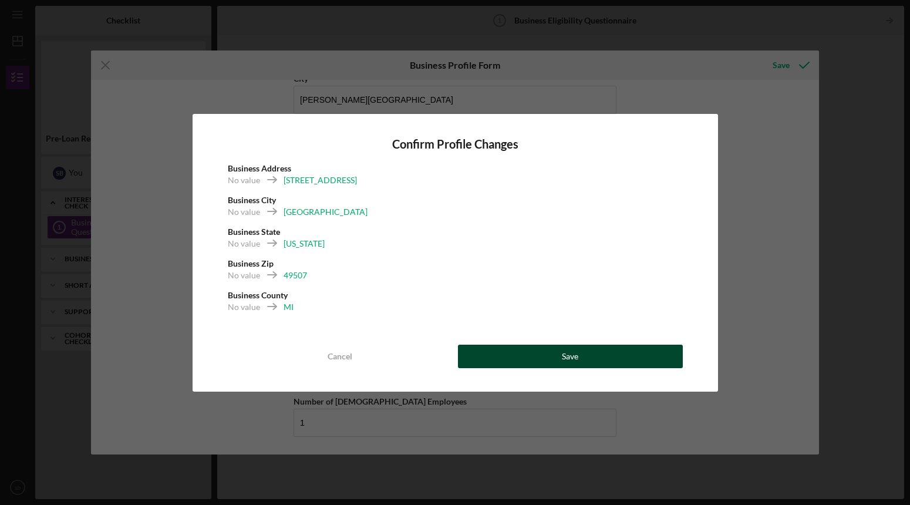
click at [567, 357] on div "Save" at bounding box center [570, 356] width 16 height 23
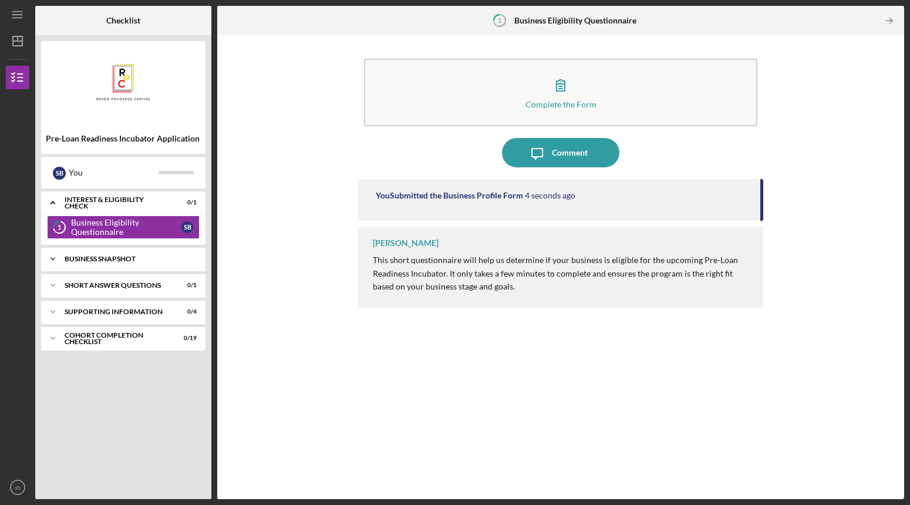
drag, startPoint x: 41, startPoint y: 260, endPoint x: 60, endPoint y: 261, distance: 19.4
click at [41, 260] on icon "Icon/Expander" at bounding box center [52, 258] width 23 height 23
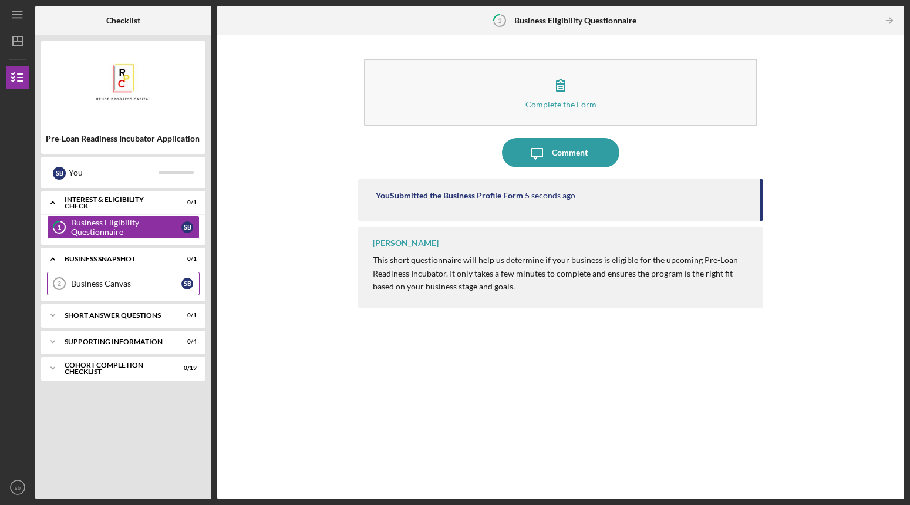
click at [109, 285] on div "Business Canvas" at bounding box center [126, 283] width 110 height 9
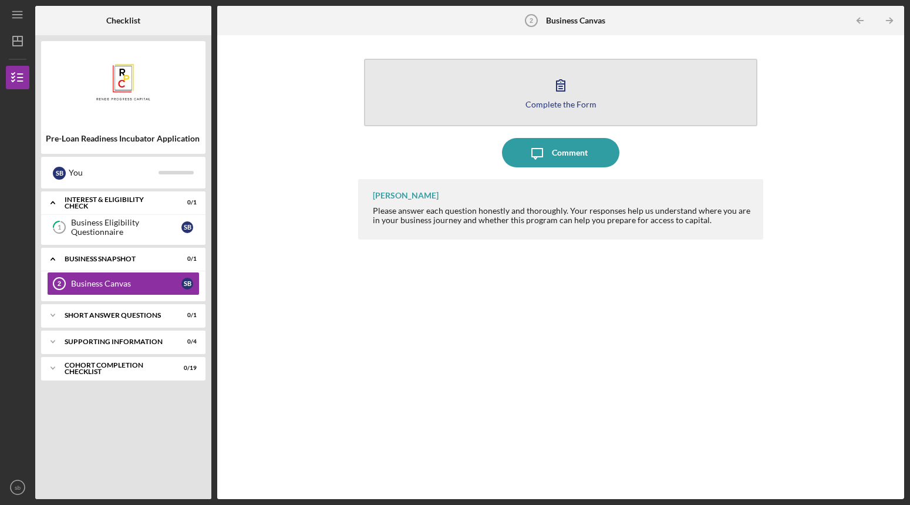
click at [559, 105] on div "Complete the Form" at bounding box center [561, 104] width 71 height 9
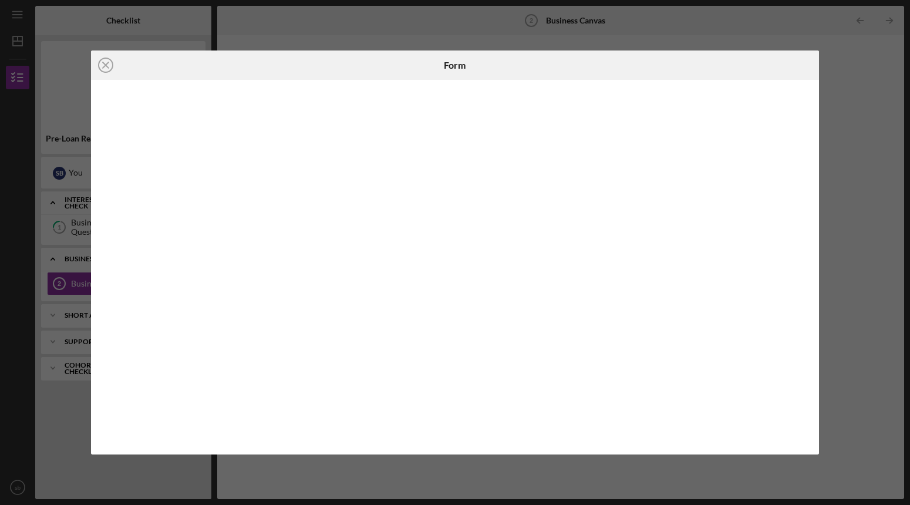
click at [673, 36] on div "Icon/Close Form" at bounding box center [455, 252] width 910 height 505
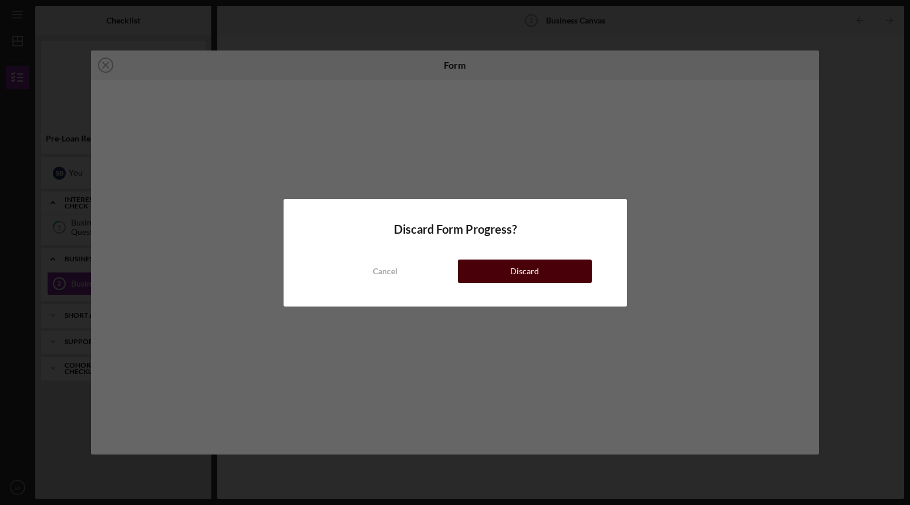
click at [515, 269] on div "Discard" at bounding box center [524, 271] width 29 height 23
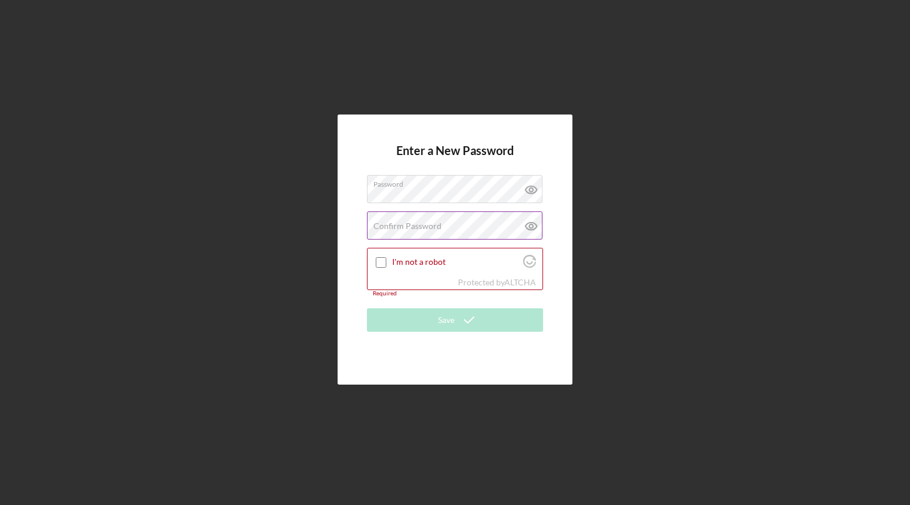
click at [426, 225] on label "Confirm Password" at bounding box center [408, 225] width 68 height 9
click at [379, 261] on input "I'm not a robot" at bounding box center [381, 262] width 11 height 11
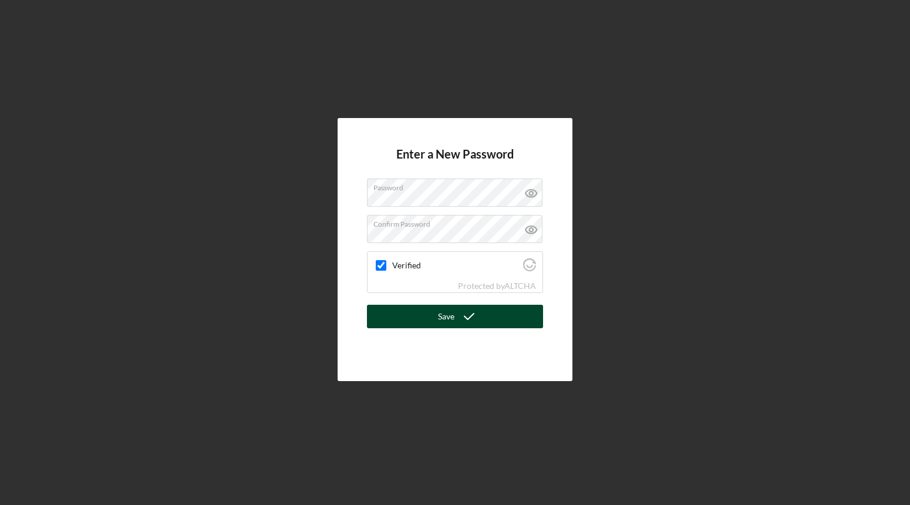
click at [442, 322] on div "Save" at bounding box center [446, 316] width 16 height 23
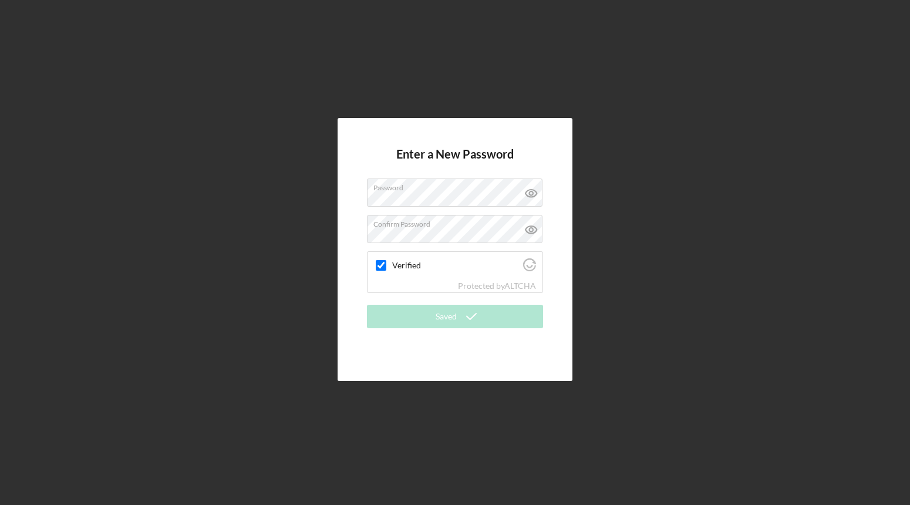
click at [658, 210] on div "Enter a New Password Password Confirm Password Verified Protected by ALTCHA Sav…" at bounding box center [455, 249] width 899 height 499
checkbox input "true"
